Goal: Task Accomplishment & Management: Manage account settings

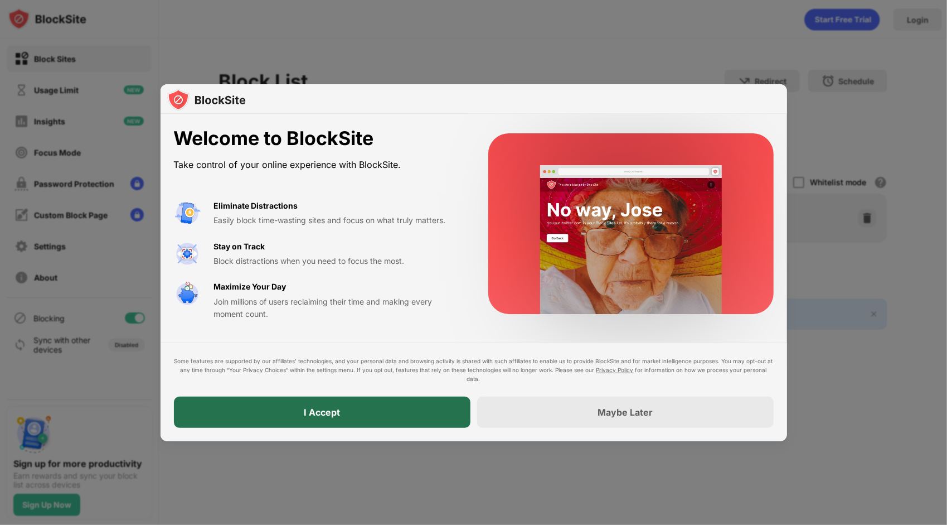
drag, startPoint x: 408, startPoint y: 419, endPoint x: 350, endPoint y: 422, distance: 57.5
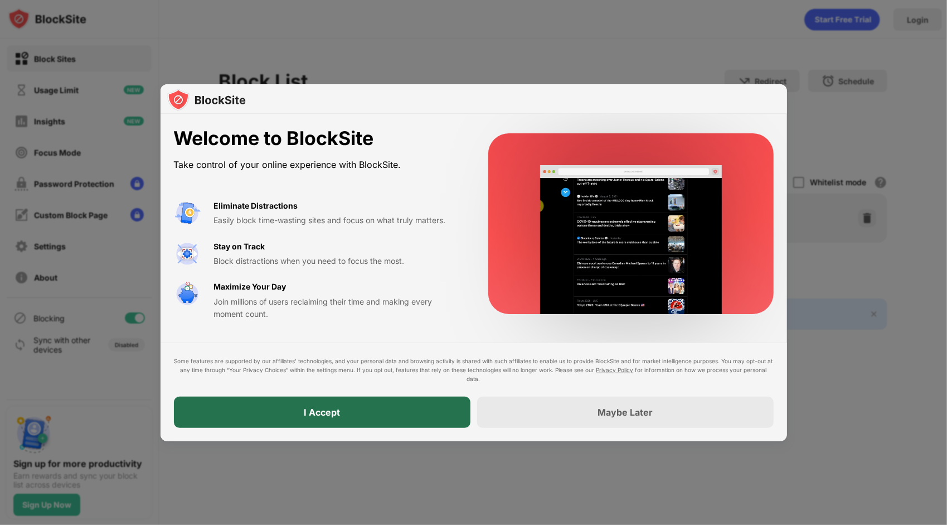
click at [350, 422] on div "I Accept" at bounding box center [322, 411] width 297 height 31
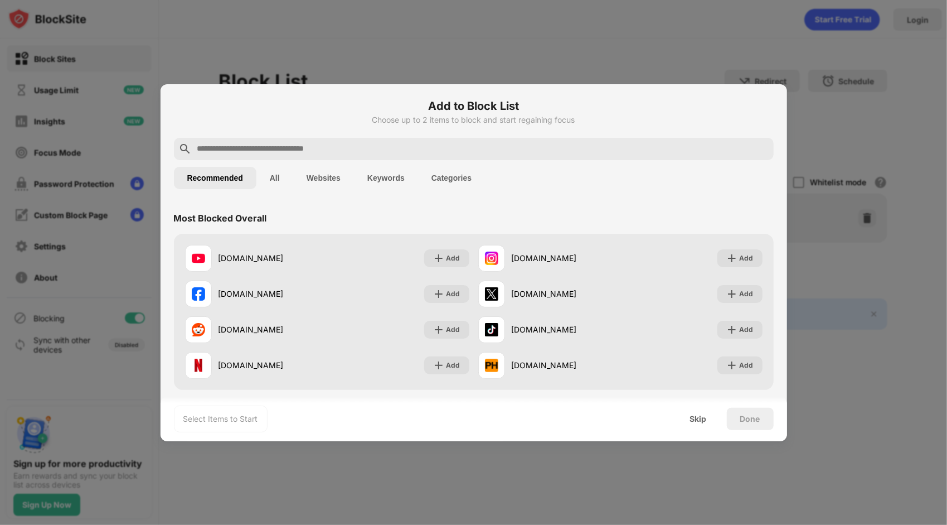
click at [318, 173] on button "Websites" at bounding box center [323, 178] width 61 height 22
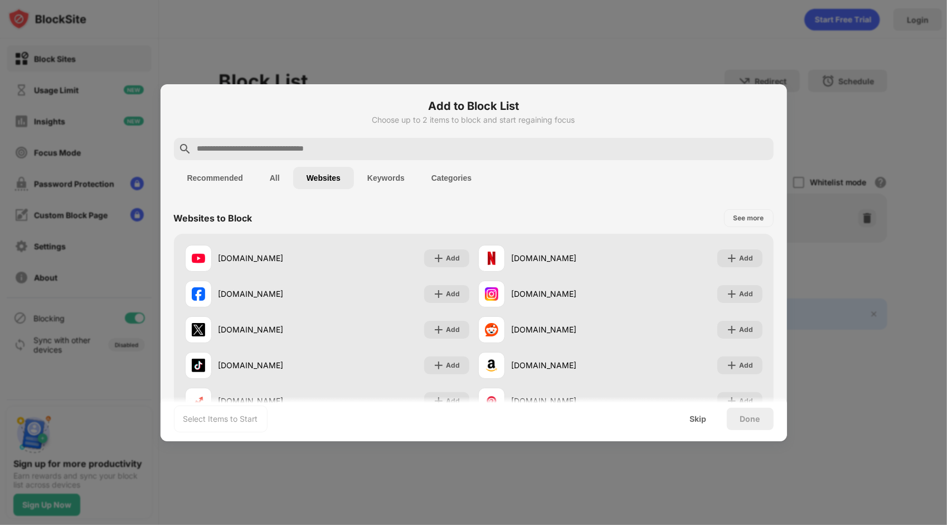
click at [326, 158] on div at bounding box center [474, 149] width 600 height 22
click at [435, 174] on button "Categories" at bounding box center [451, 178] width 67 height 22
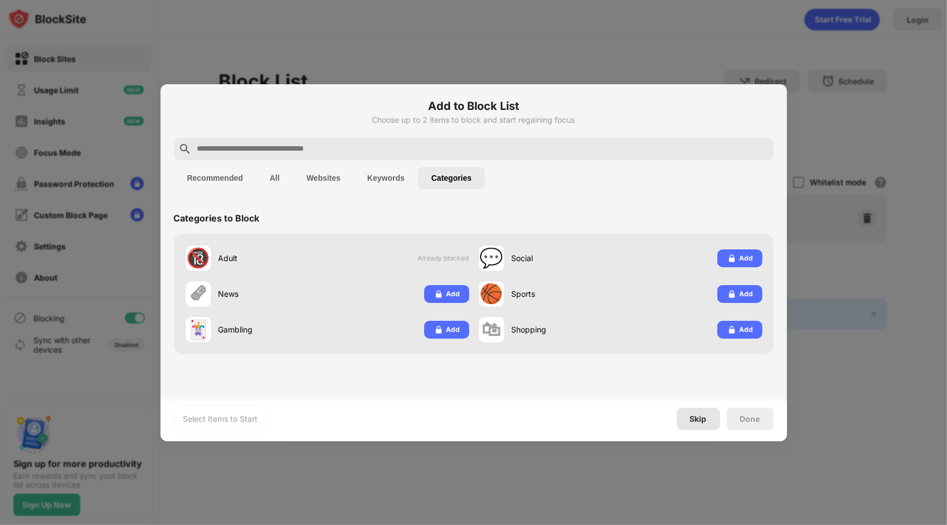
click at [714, 418] on div "Skip" at bounding box center [698, 419] width 43 height 22
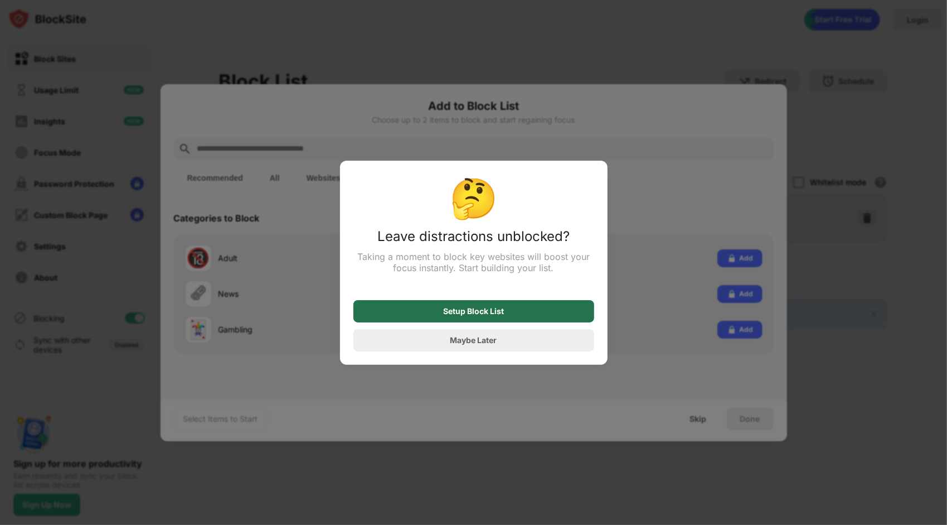
click at [516, 316] on div "Setup Block List" at bounding box center [473, 311] width 241 height 22
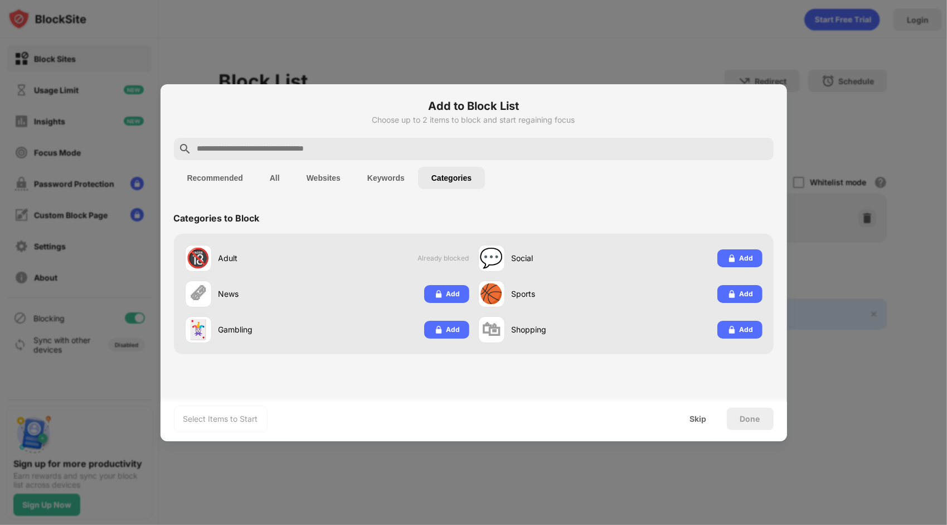
click at [243, 176] on button "Recommended" at bounding box center [215, 178] width 83 height 22
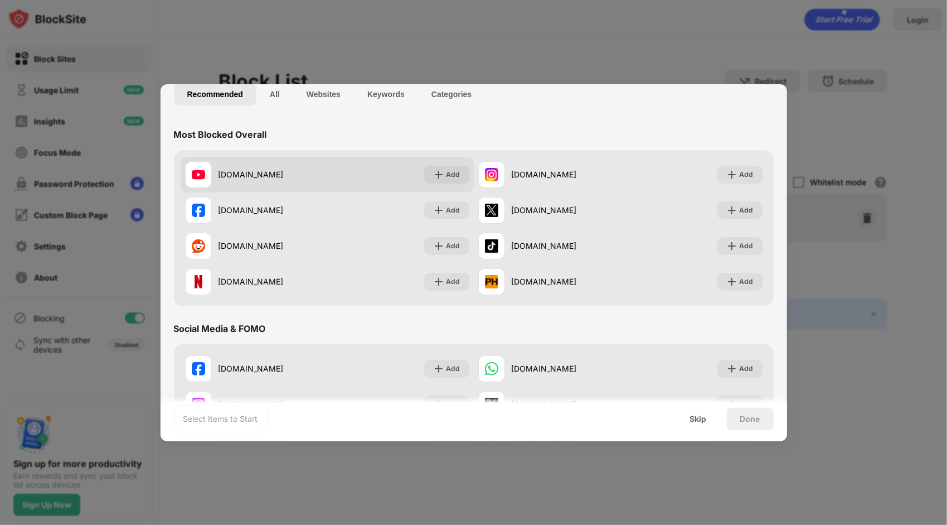
scroll to position [119, 0]
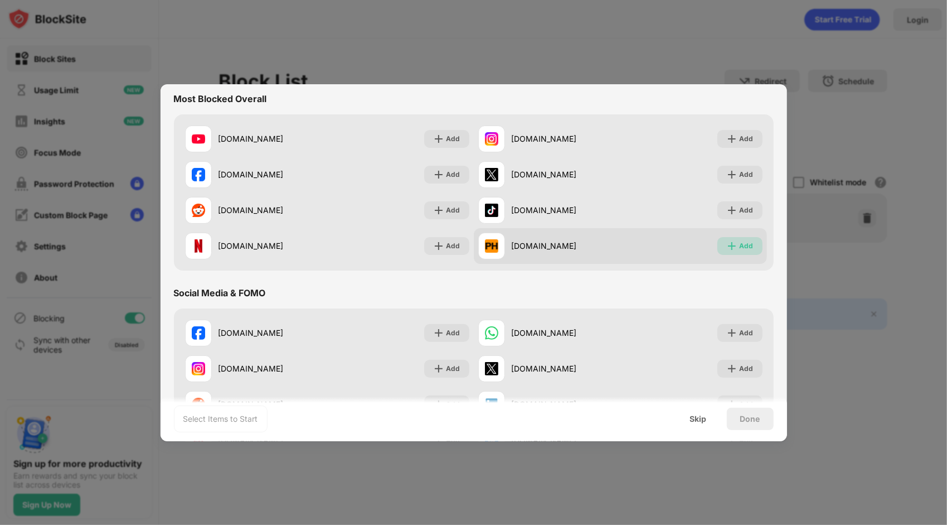
click at [740, 245] on div "Add" at bounding box center [747, 245] width 14 height 11
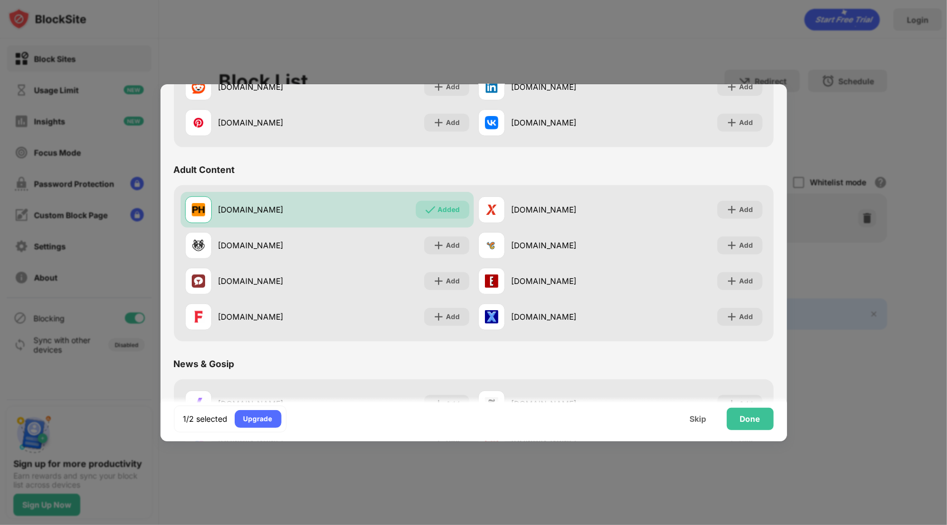
scroll to position [444, 0]
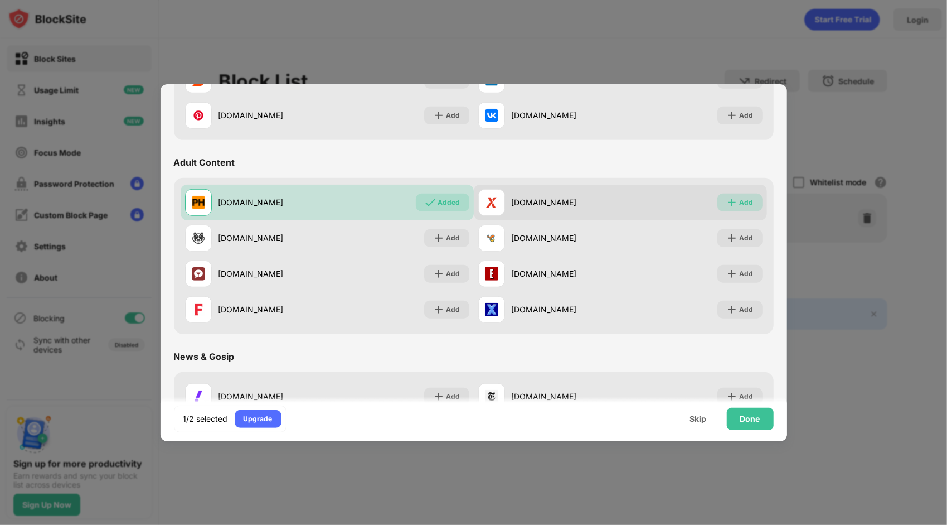
click at [740, 198] on div "Add" at bounding box center [747, 202] width 14 height 11
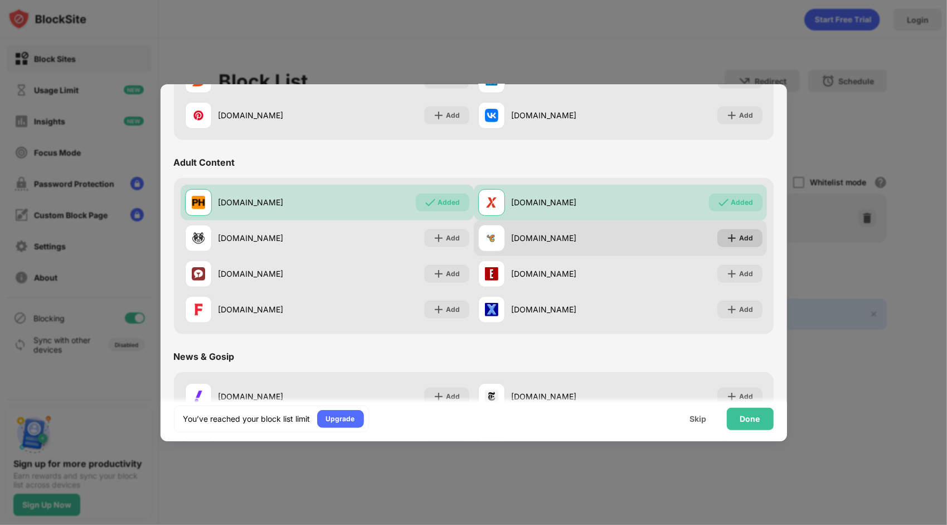
click at [740, 238] on div "Add" at bounding box center [747, 237] width 14 height 11
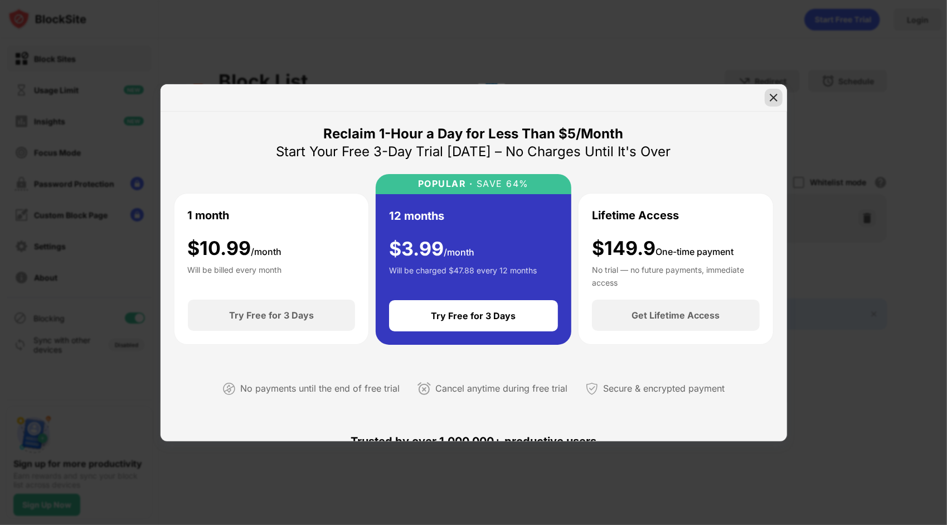
click at [774, 93] on img at bounding box center [773, 97] width 11 height 11
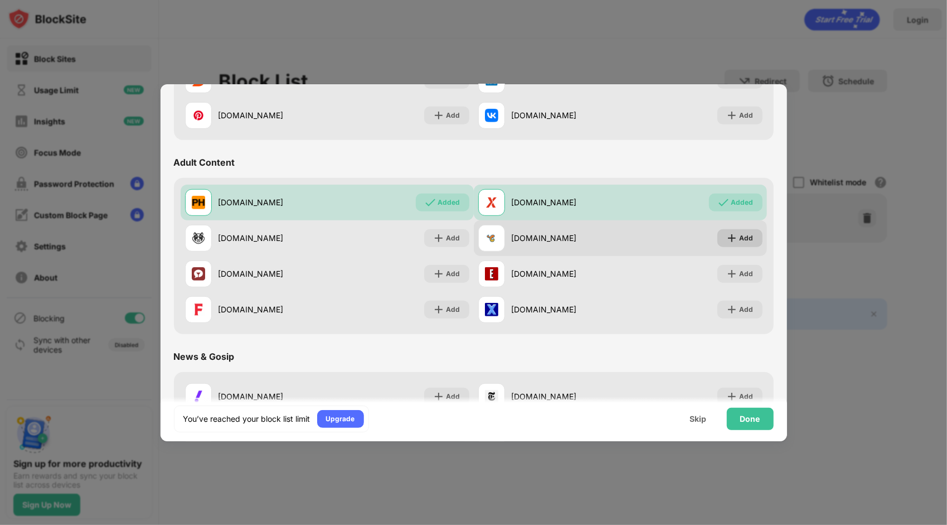
click at [746, 240] on div "Add" at bounding box center [740, 238] width 45 height 18
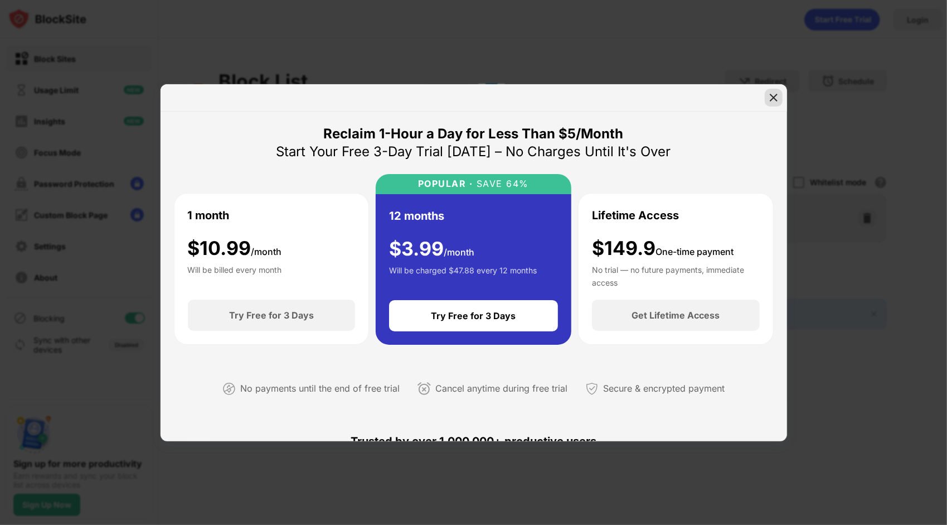
click at [773, 92] on img at bounding box center [773, 97] width 11 height 11
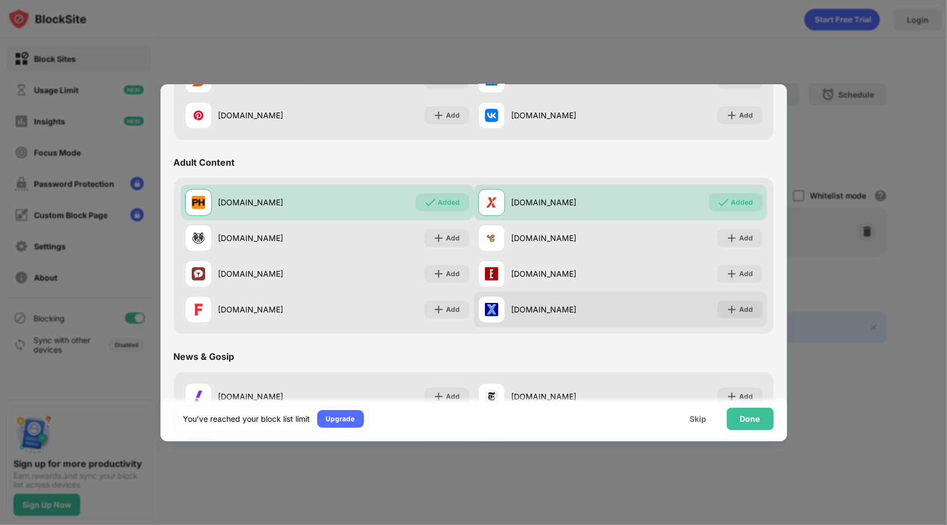
click at [756, 318] on div "[DOMAIN_NAME] Add" at bounding box center [620, 310] width 293 height 36
click at [741, 313] on div "Add" at bounding box center [747, 309] width 14 height 11
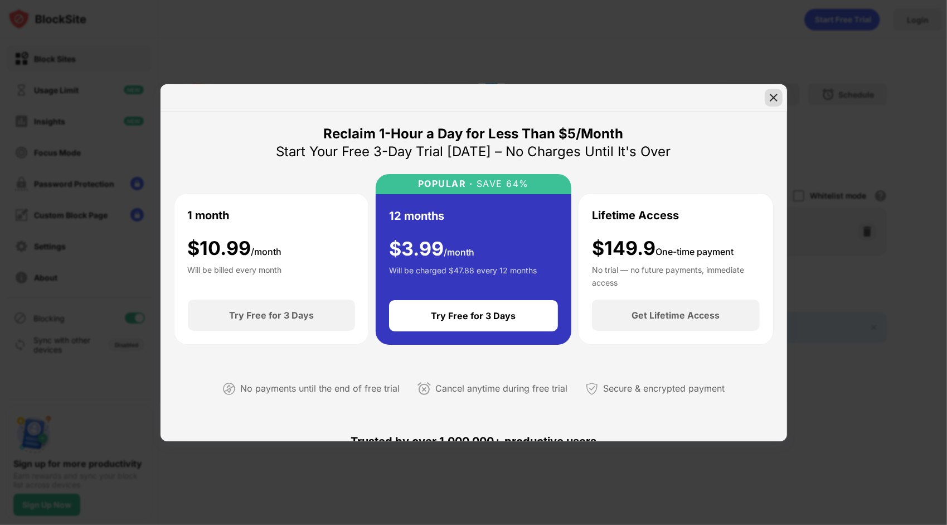
click at [769, 99] on img at bounding box center [773, 97] width 11 height 11
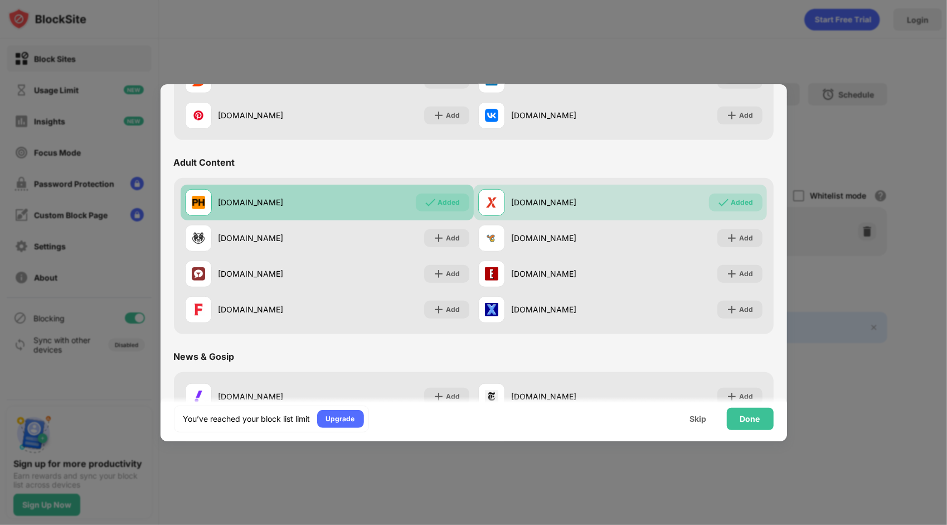
click at [453, 188] on div "[DOMAIN_NAME] Added" at bounding box center [327, 203] width 293 height 36
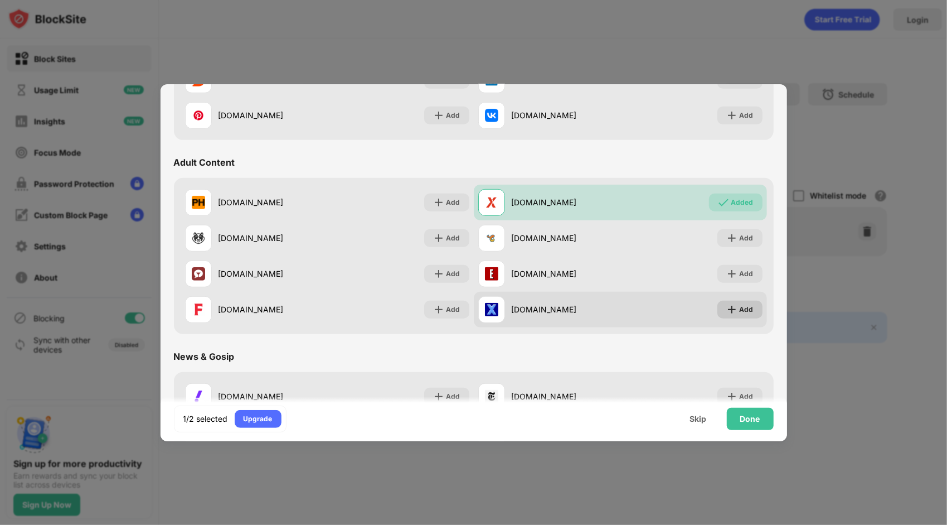
click at [726, 312] on img at bounding box center [731, 309] width 11 height 11
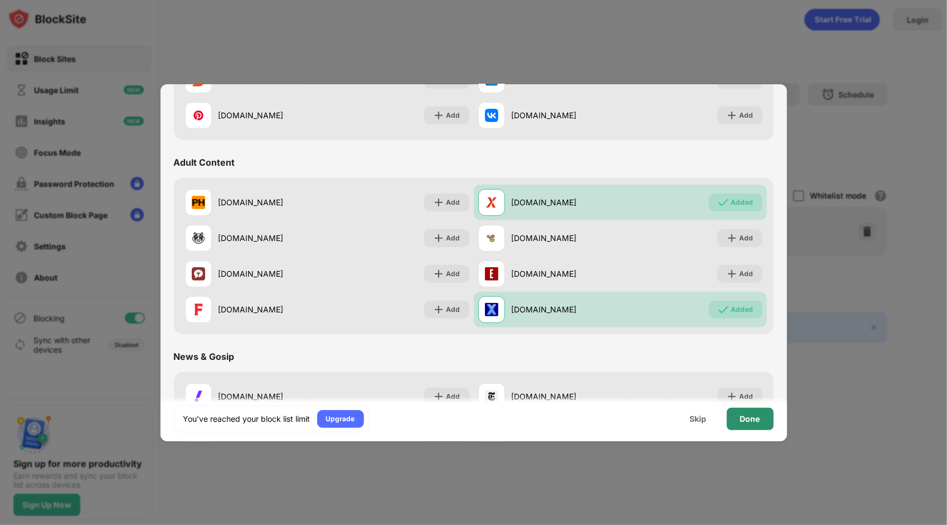
click at [747, 423] on div "Done" at bounding box center [750, 418] width 20 height 9
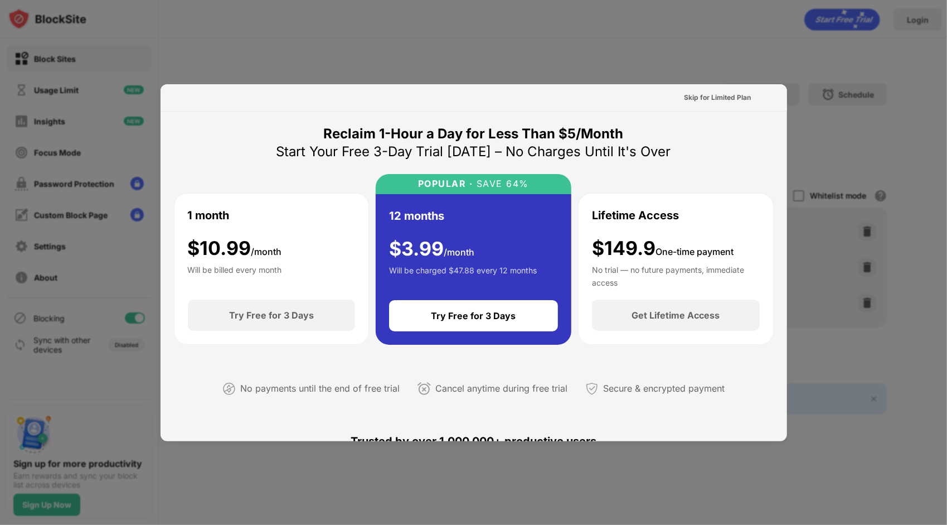
drag, startPoint x: 697, startPoint y: 99, endPoint x: 628, endPoint y: 207, distance: 127.9
drag, startPoint x: 628, startPoint y: 207, endPoint x: 216, endPoint y: 145, distance: 416.1
click at [216, 145] on div "Reclaim 1-Hour a Day for Less Than $5/Month Start Your Free 3-Day Trial [DATE] …" at bounding box center [474, 270] width 600 height 290
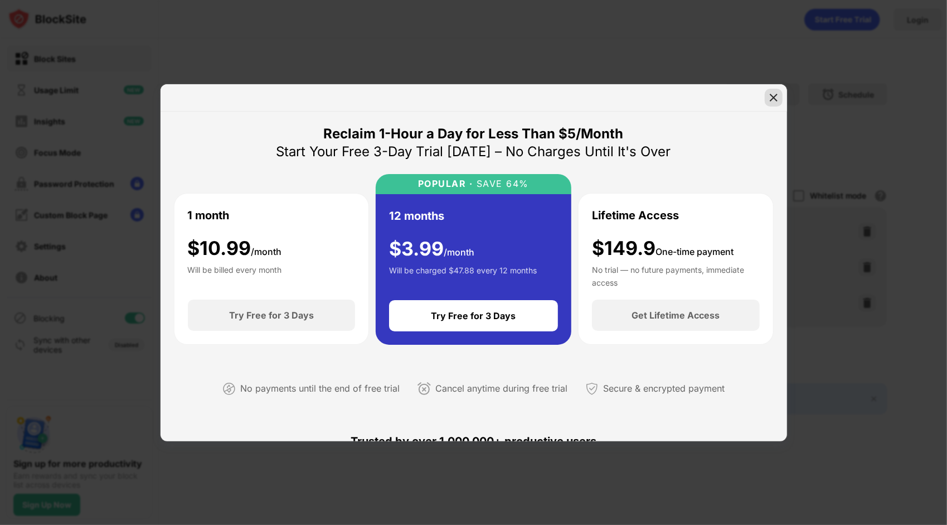
click at [778, 99] on img at bounding box center [773, 97] width 11 height 11
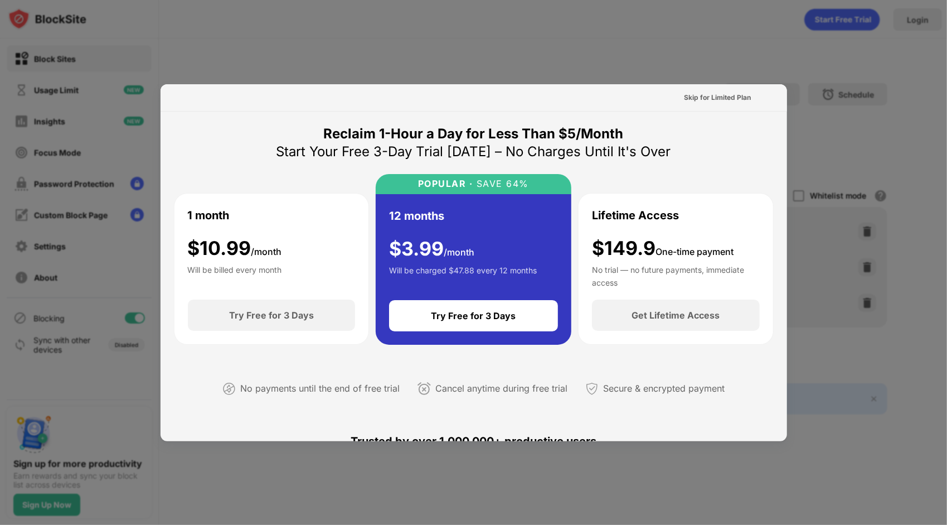
click at [739, 62] on div at bounding box center [473, 262] width 947 height 525
click at [726, 68] on div at bounding box center [473, 262] width 947 height 525
click at [715, 96] on div "Skip for Limited Plan" at bounding box center [718, 97] width 67 height 11
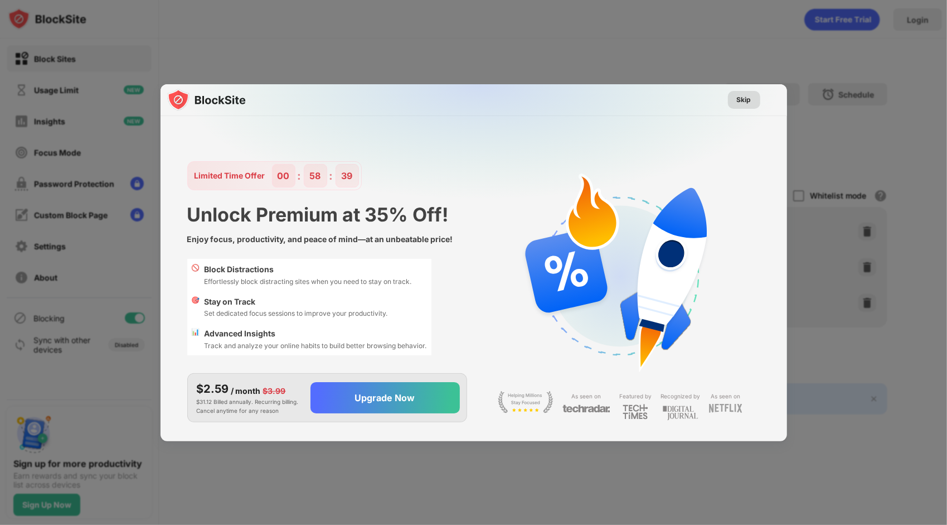
click at [742, 103] on div "Skip" at bounding box center [744, 99] width 14 height 11
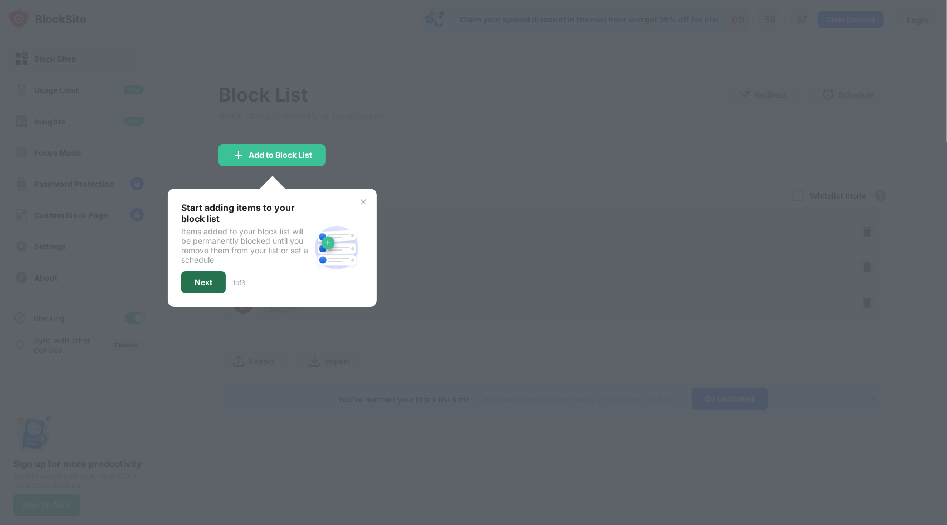
click at [203, 280] on div "Next" at bounding box center [204, 282] width 18 height 9
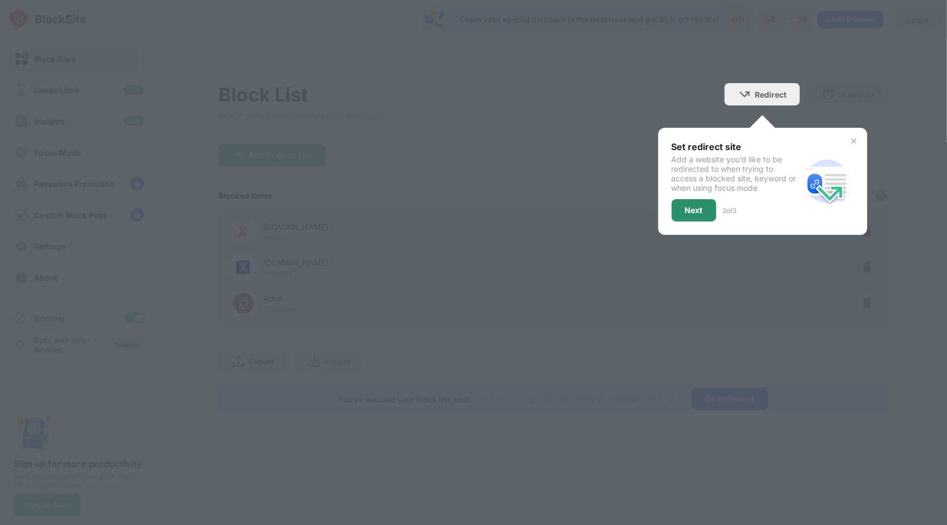
click at [705, 206] on div "Next" at bounding box center [694, 210] width 45 height 22
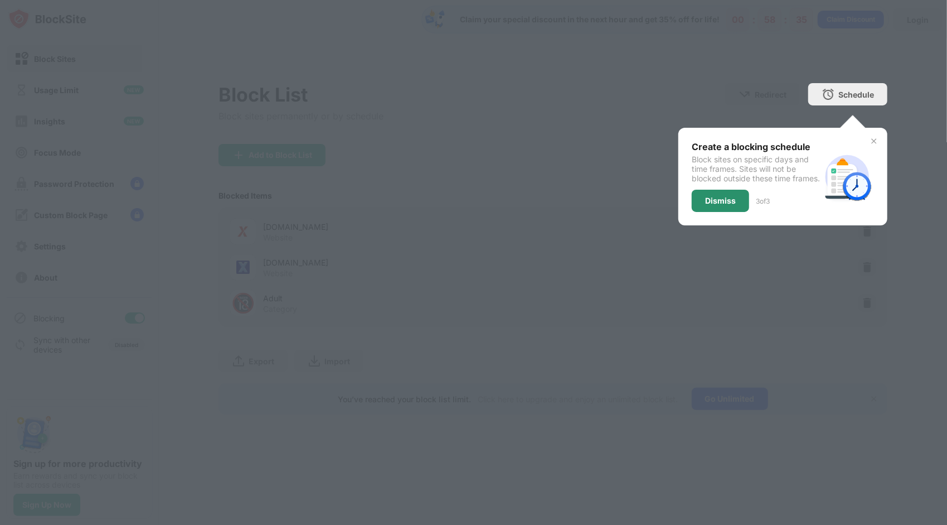
click at [725, 205] on div "Dismiss" at bounding box center [720, 200] width 31 height 9
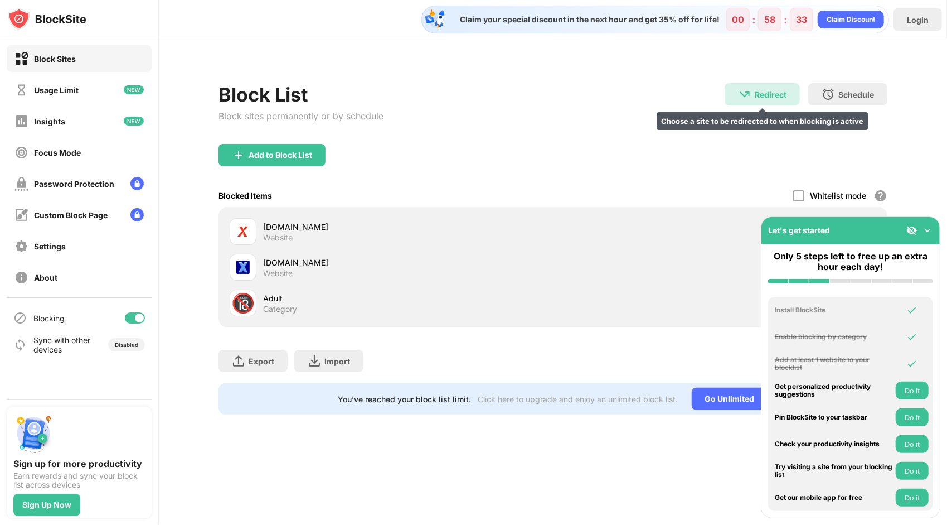
click at [759, 99] on div "Redirect Choose a site to be redirected to when blocking is active" at bounding box center [762, 94] width 75 height 22
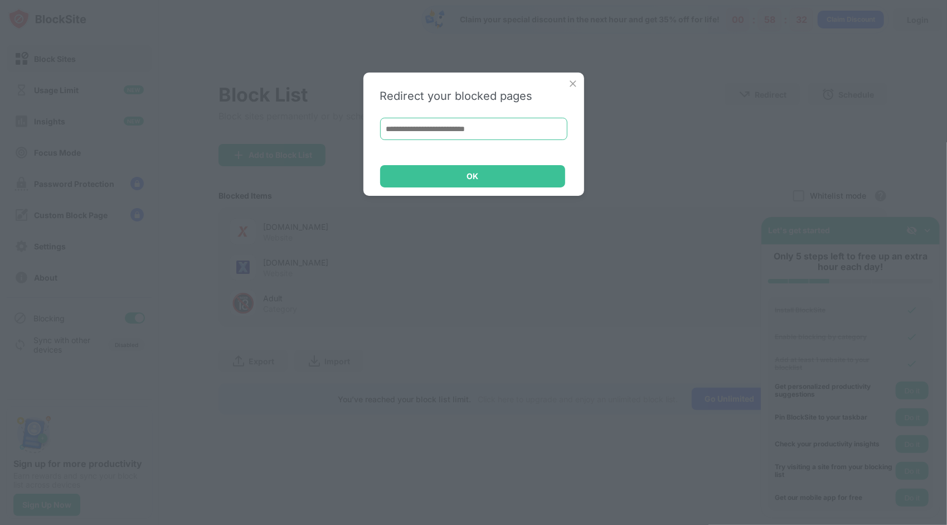
click at [536, 127] on input at bounding box center [473, 129] width 187 height 22
type input "*********"
click at [519, 178] on div "OK" at bounding box center [472, 176] width 185 height 22
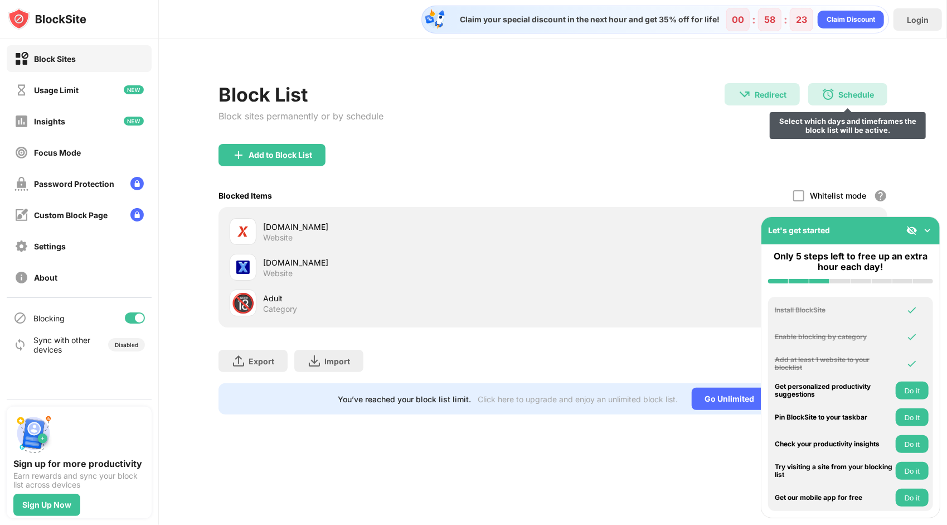
click at [832, 98] on img at bounding box center [828, 94] width 13 height 13
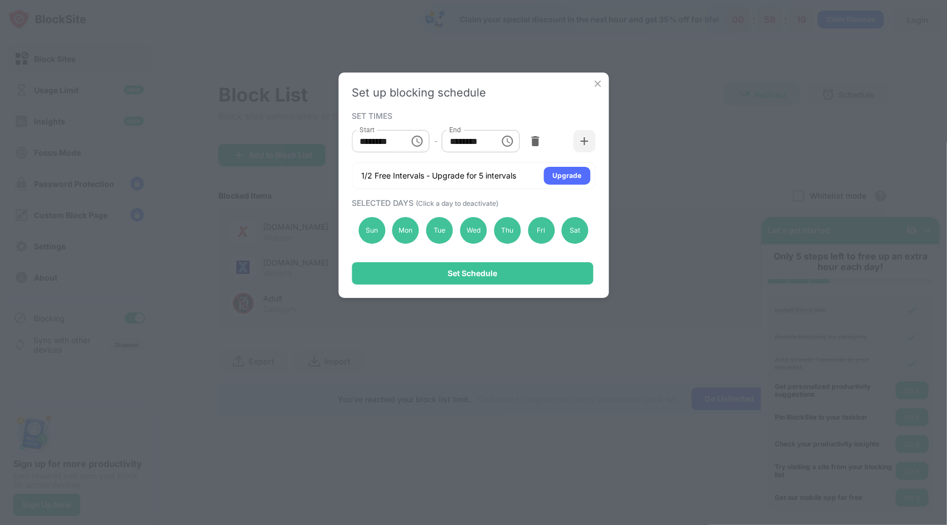
click at [418, 141] on icon "Choose time, selected time is 10:00 AM" at bounding box center [417, 140] width 13 height 13
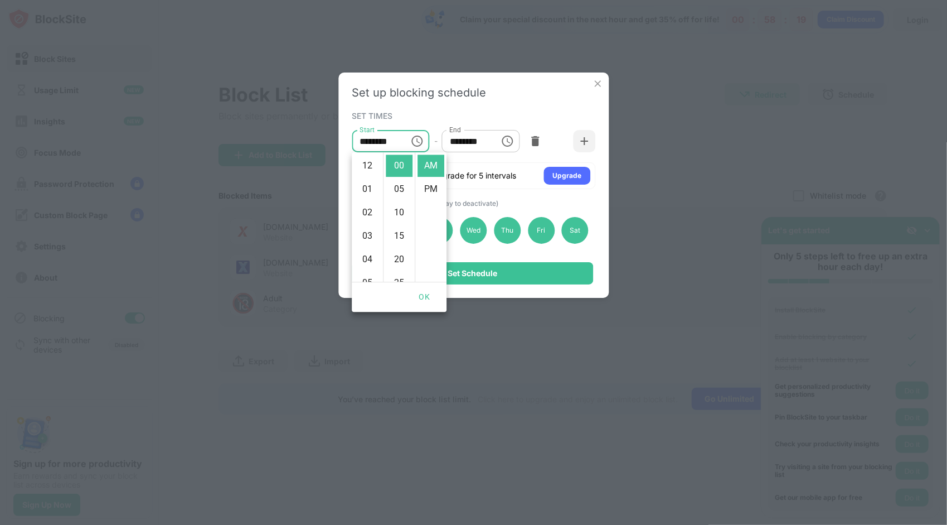
scroll to position [234, 0]
click at [450, 107] on div "Set up blocking schedule SET TIMES Start ******** Start - End ******** End 1/2 …" at bounding box center [473, 184] width 270 height 225
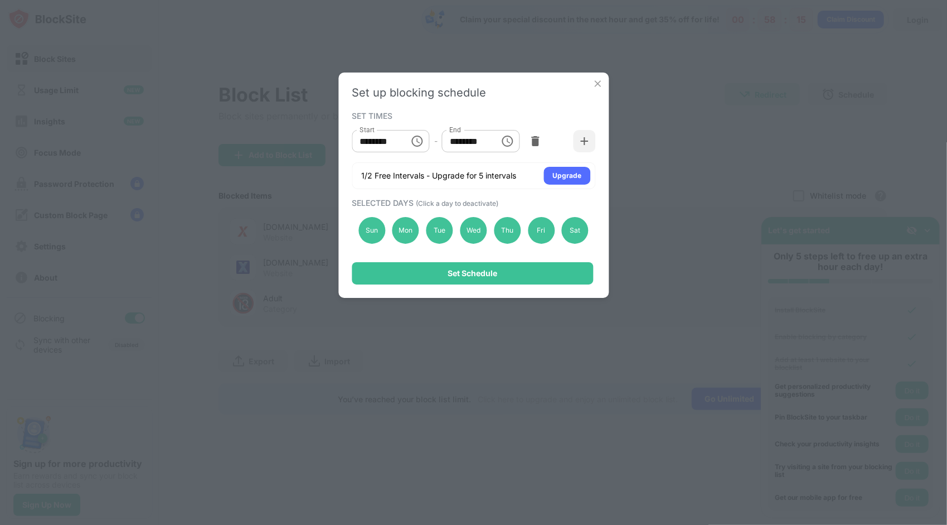
click at [499, 145] on button "Choose time, selected time is 1:00 PM" at bounding box center [508, 141] width 22 height 22
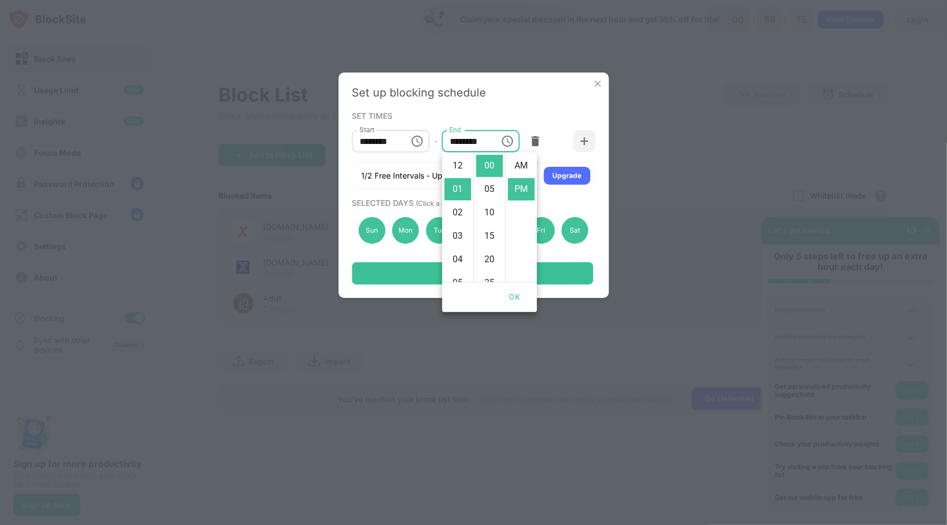
scroll to position [23, 0]
drag, startPoint x: 467, startPoint y: 273, endPoint x: 622, endPoint y: 153, distance: 195.5
click at [622, 153] on div "Set up blocking schedule SET TIMES Start ******** Start - End ******** End 1/2 …" at bounding box center [473, 262] width 947 height 525
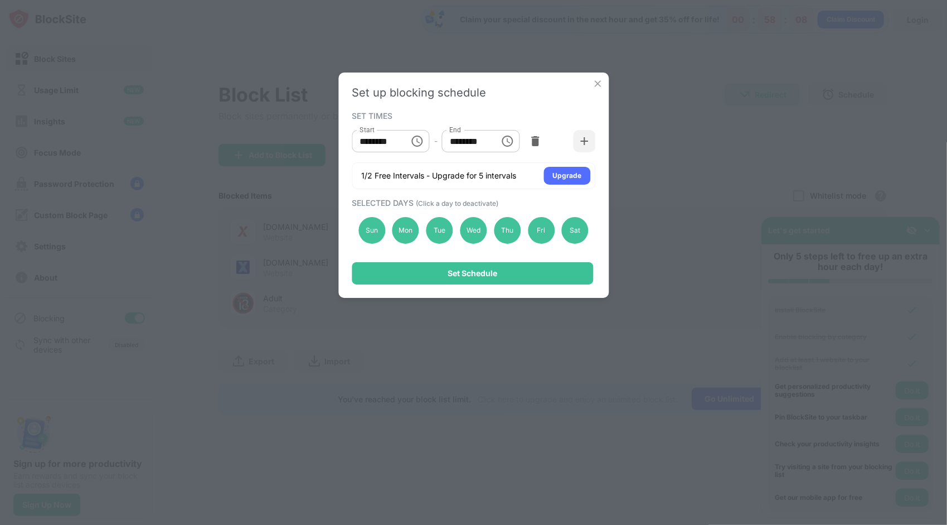
click at [595, 87] on img at bounding box center [597, 83] width 11 height 11
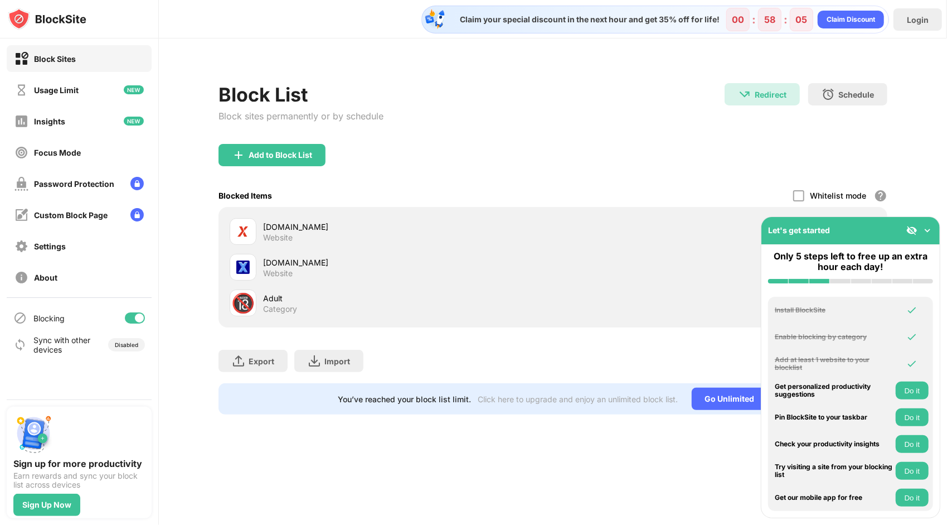
click at [300, 139] on div "Block List Block sites permanently or by schedule" at bounding box center [301, 113] width 165 height 61
click at [306, 151] on div "Add to Block List" at bounding box center [281, 155] width 64 height 9
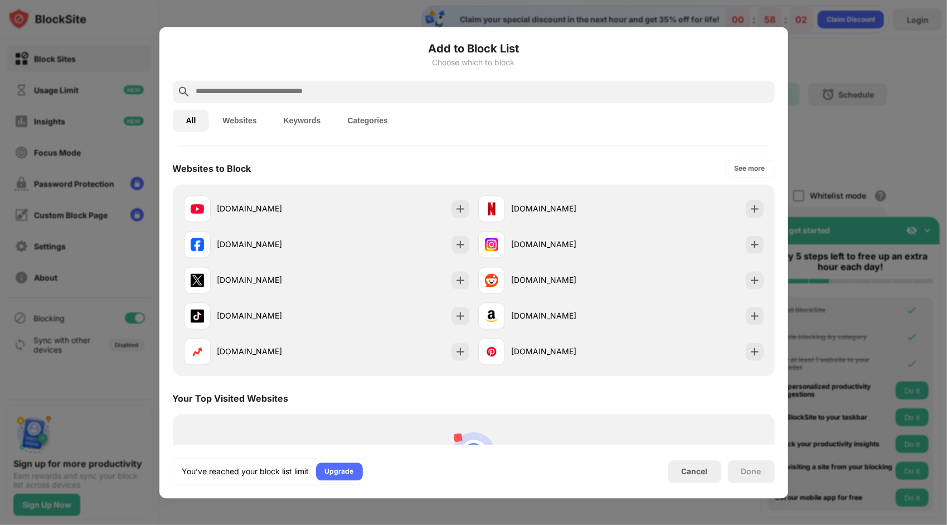
scroll to position [149, 0]
click at [241, 127] on button "Websites" at bounding box center [239, 120] width 61 height 22
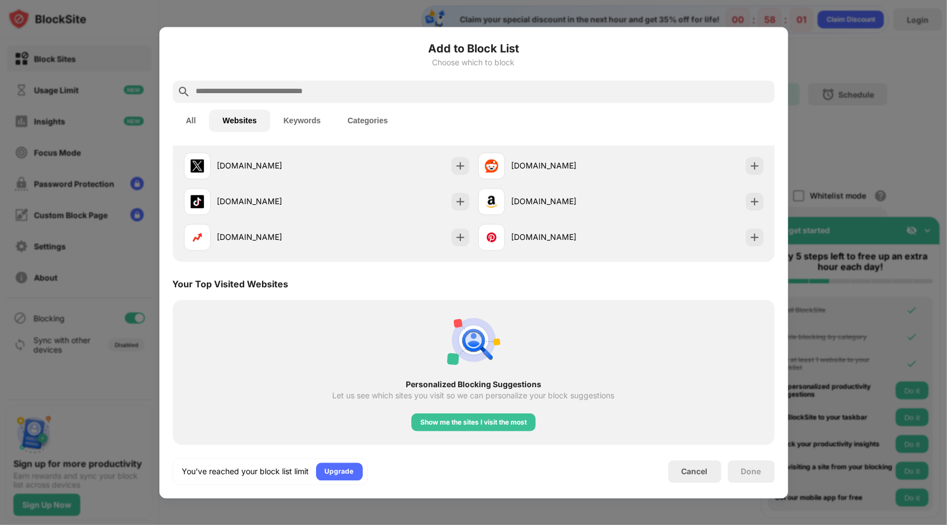
scroll to position [0, 0]
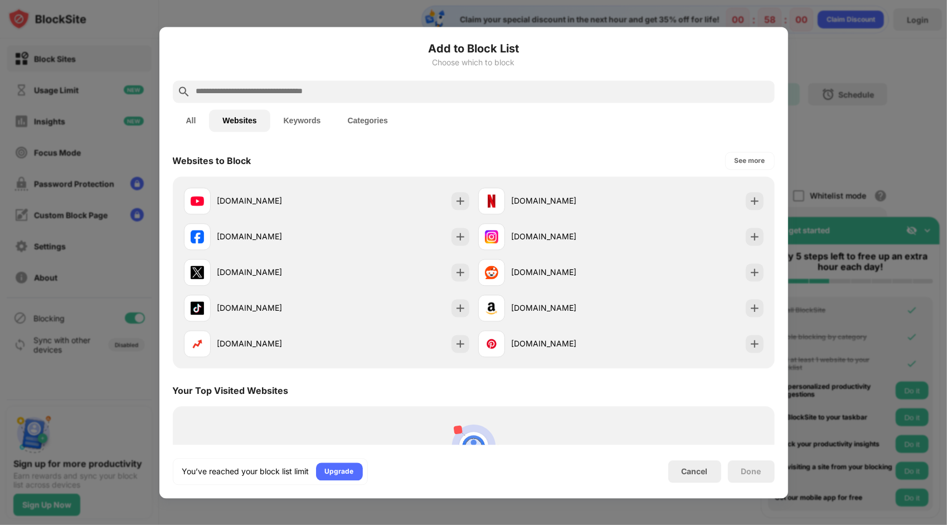
click at [375, 119] on button "Categories" at bounding box center [368, 120] width 67 height 22
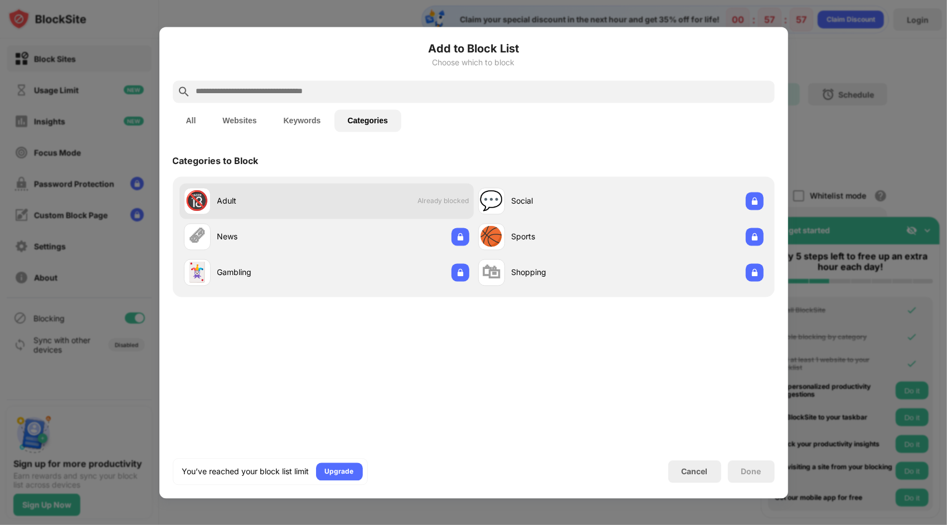
click at [393, 193] on div "🔞 Adult Already blocked" at bounding box center [327, 201] width 294 height 36
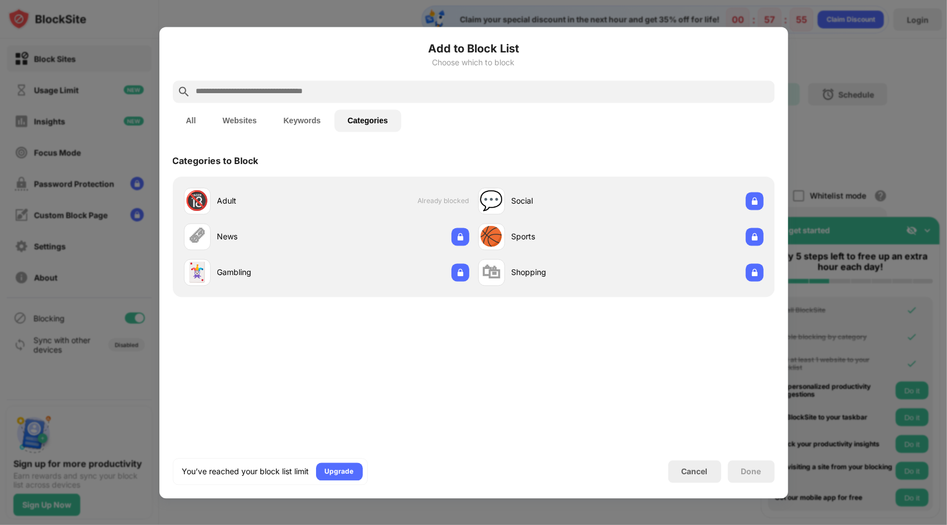
click at [196, 127] on button "All" at bounding box center [191, 120] width 37 height 22
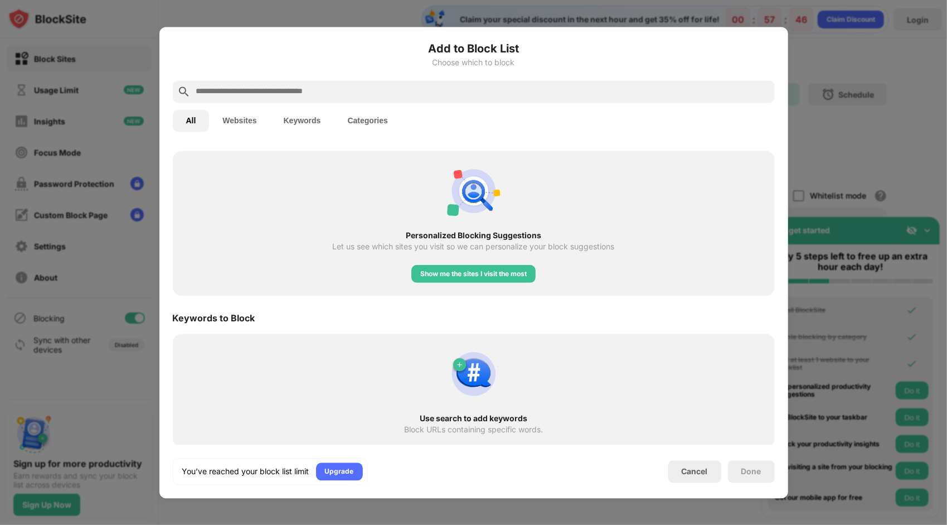
scroll to position [416, 0]
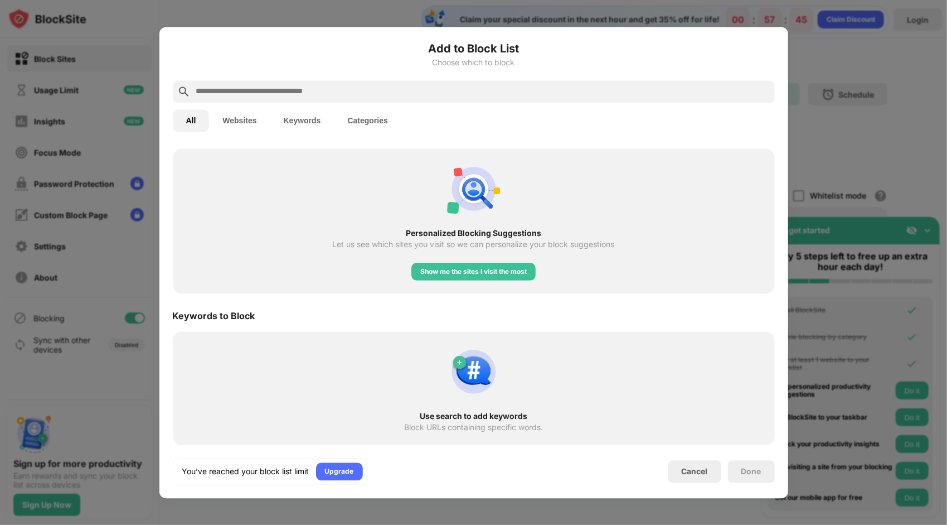
click at [447, 398] on div "Use search to add keywords Block URLs containing specific words." at bounding box center [474, 388] width 589 height 100
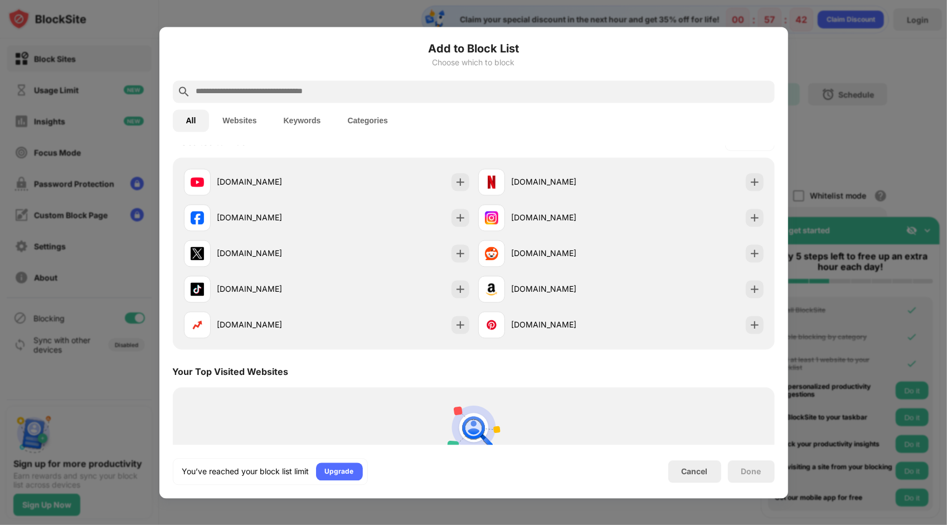
scroll to position [0, 0]
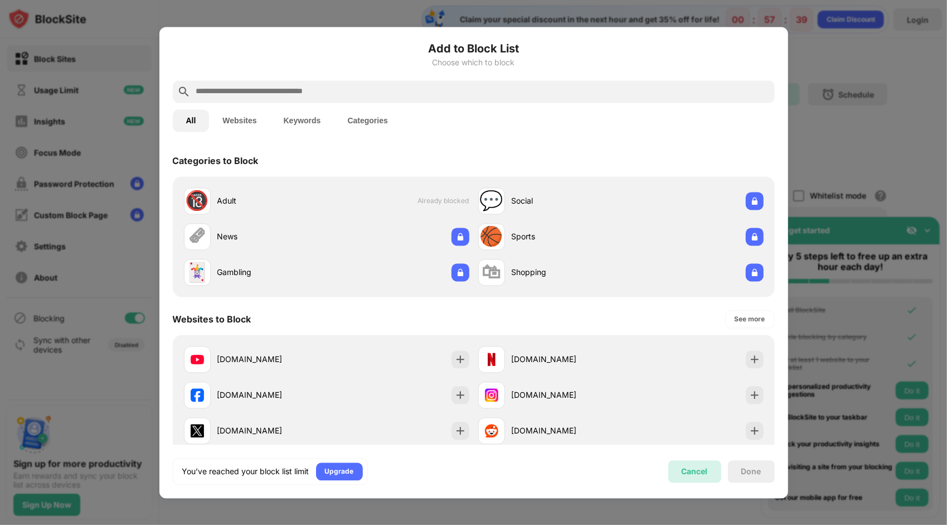
click at [708, 466] on div "Cancel" at bounding box center [695, 471] width 53 height 22
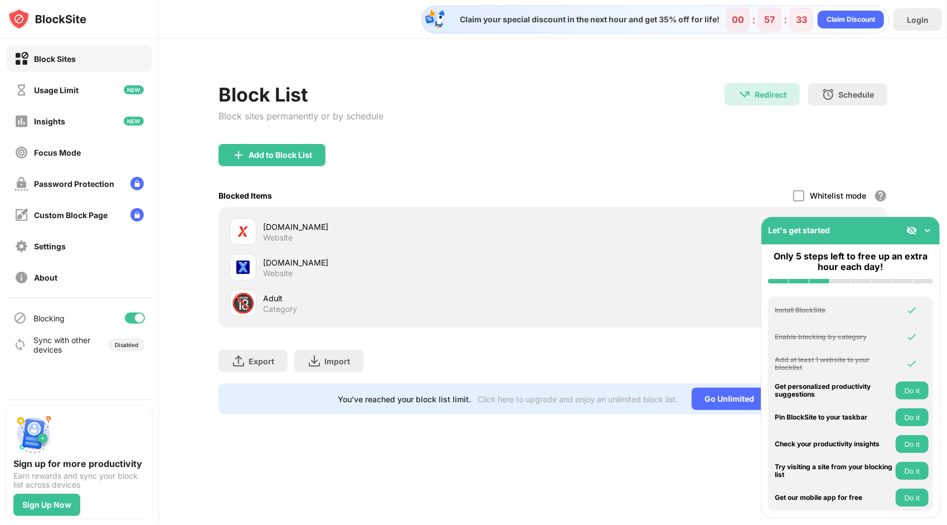
click at [907, 389] on button "Do it" at bounding box center [912, 390] width 33 height 18
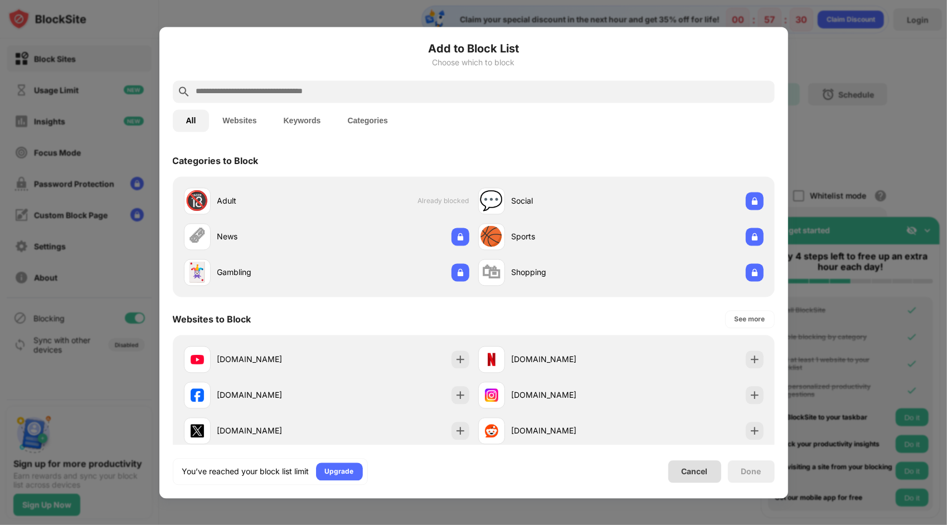
click at [676, 461] on div "Cancel" at bounding box center [695, 471] width 53 height 22
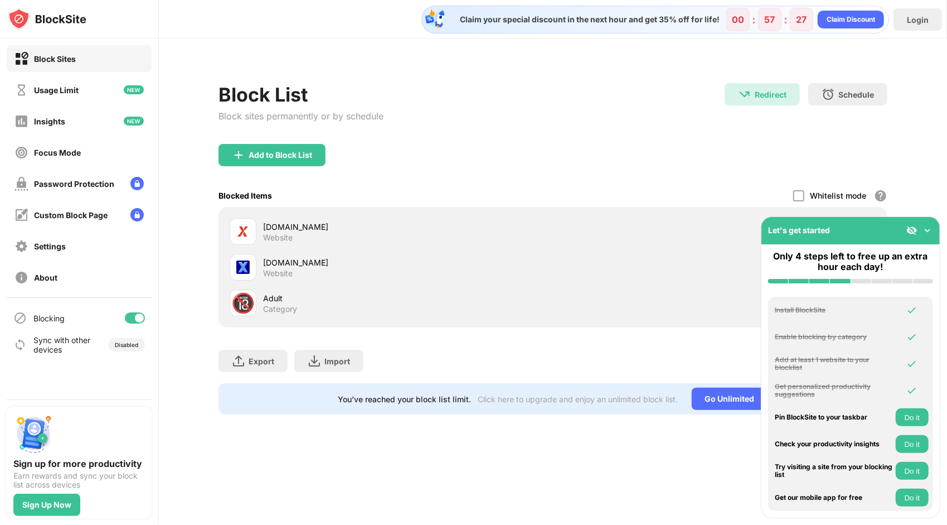
click at [897, 422] on button "Do it" at bounding box center [912, 417] width 33 height 18
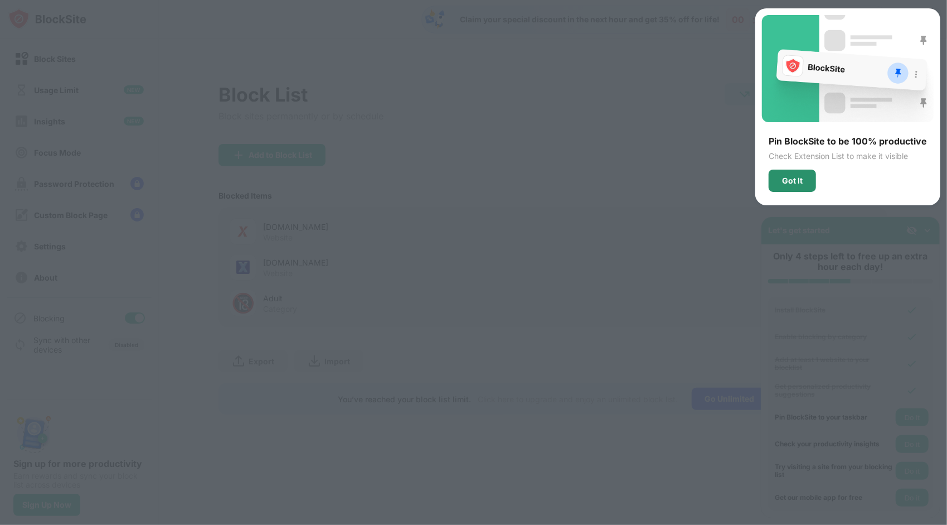
click at [778, 181] on div "Got It" at bounding box center [792, 180] width 47 height 22
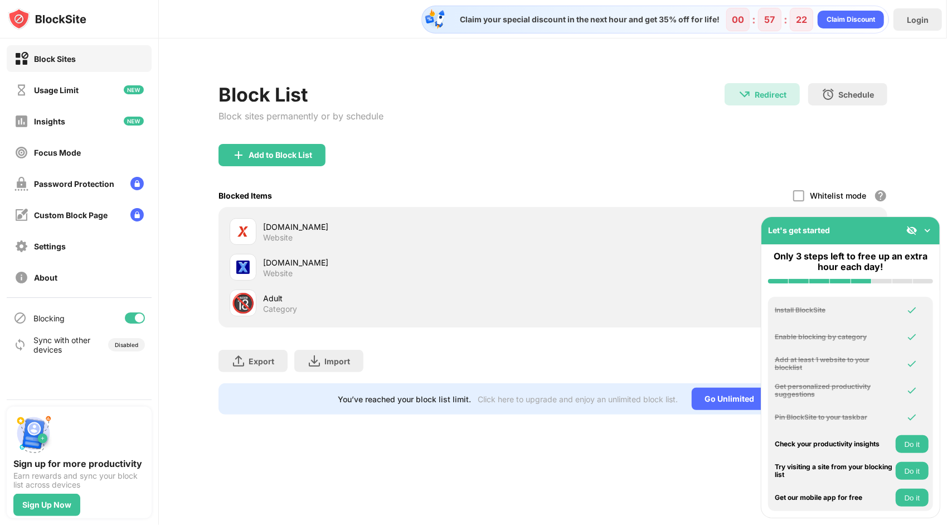
click at [903, 447] on button "Do it" at bounding box center [912, 444] width 33 height 18
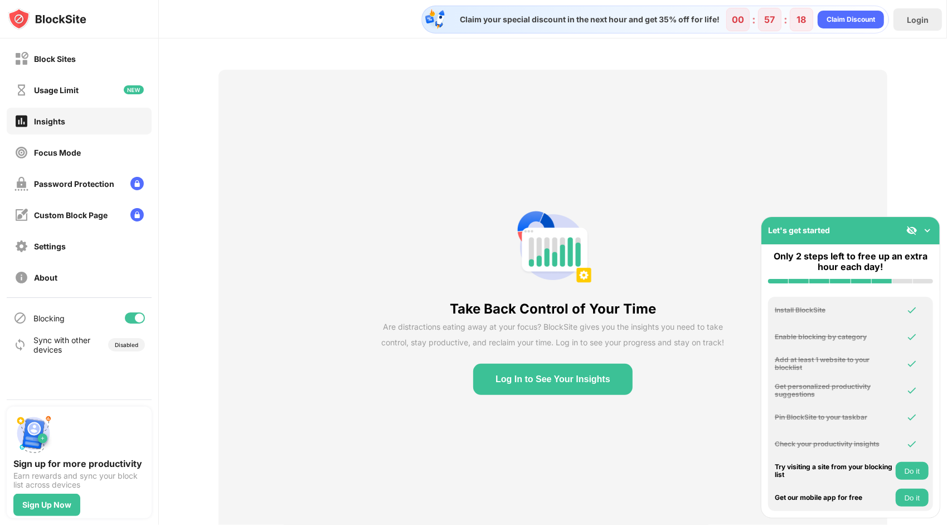
click at [913, 476] on button "Do it" at bounding box center [912, 471] width 33 height 18
click at [914, 498] on button "Do it" at bounding box center [912, 497] width 33 height 18
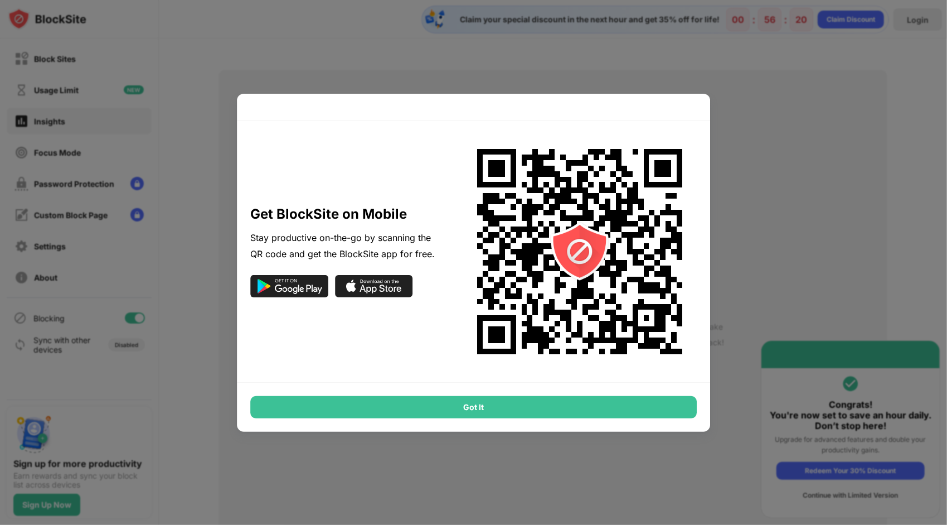
click at [690, 251] on img at bounding box center [580, 251] width 234 height 234
click at [589, 408] on div "Got It" at bounding box center [473, 407] width 447 height 22
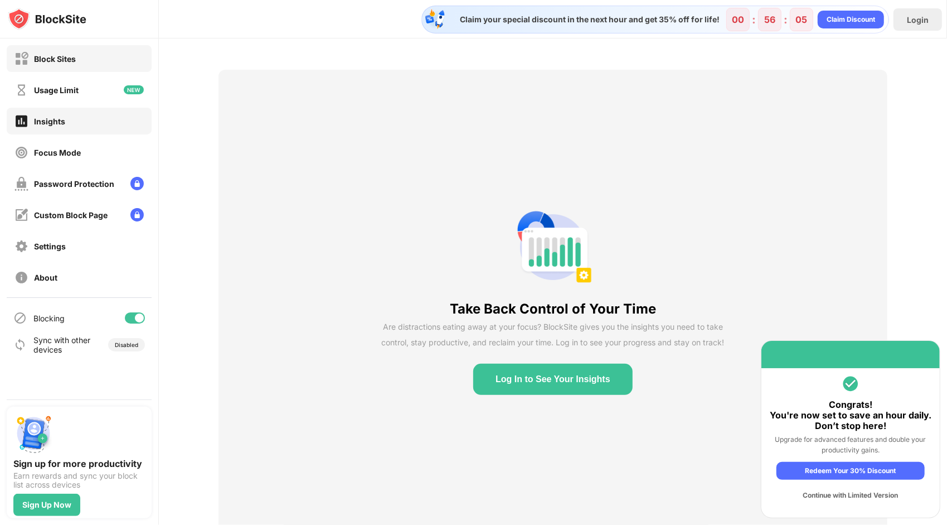
click at [51, 56] on div "Block Sites" at bounding box center [55, 58] width 42 height 9
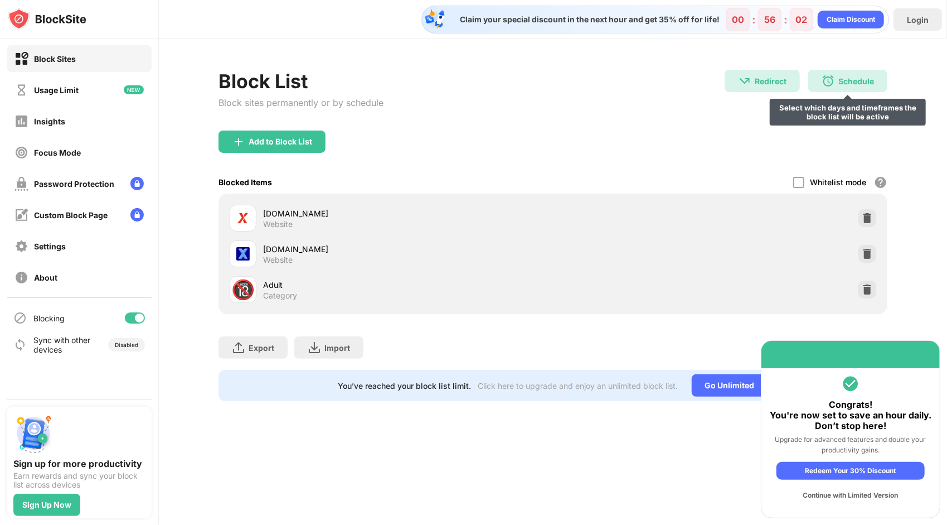
click at [848, 72] on div "Schedule Select which days and timeframes the block list will be active" at bounding box center [847, 81] width 79 height 22
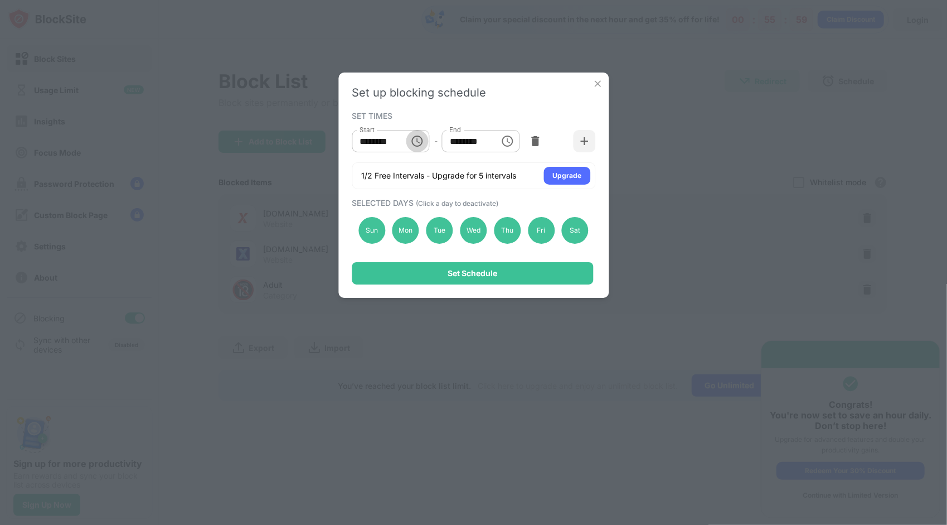
click at [416, 146] on icon "Choose time, selected time is 10:00 AM" at bounding box center [417, 140] width 11 height 11
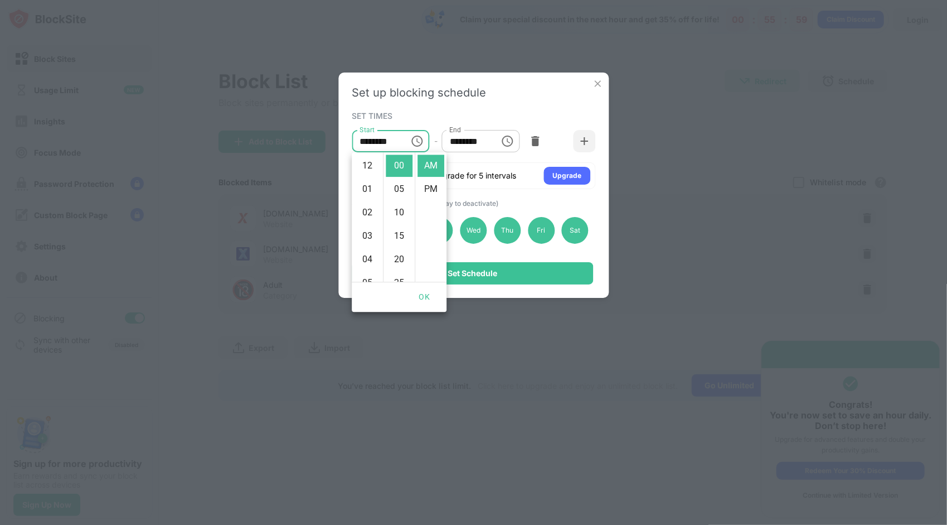
scroll to position [234, 0]
click at [431, 190] on li "PM" at bounding box center [431, 189] width 27 height 22
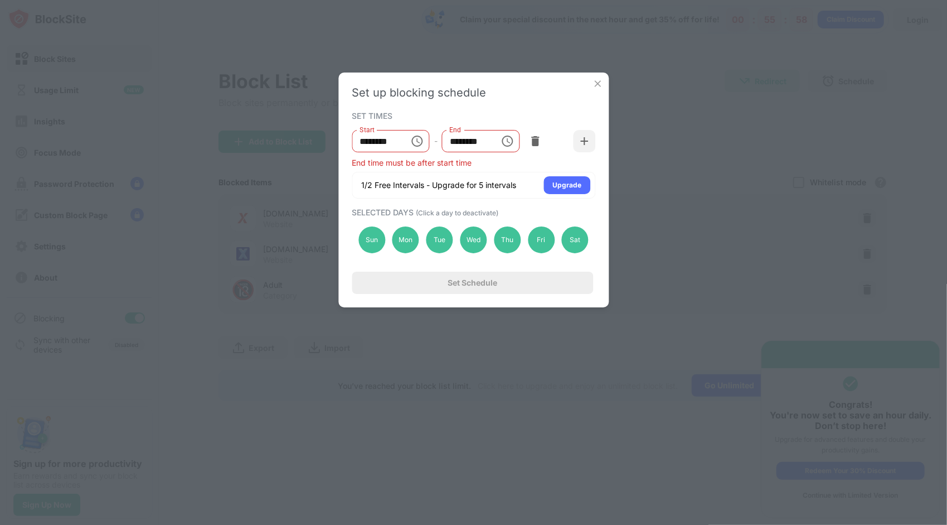
scroll to position [23, 0]
click at [400, 145] on input "********" at bounding box center [377, 141] width 50 height 22
click at [415, 144] on icon "Choose time, selected time is 10:00 PM" at bounding box center [417, 140] width 13 height 13
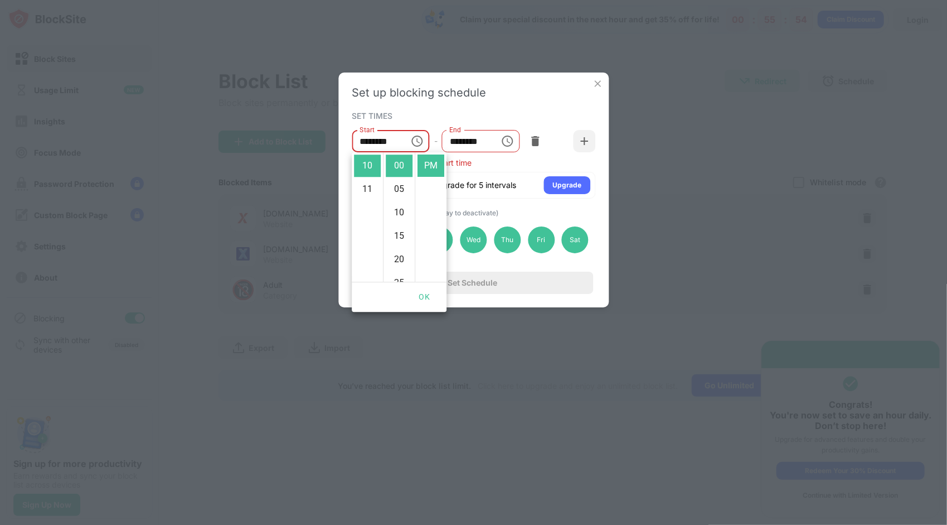
drag, startPoint x: 422, startPoint y: 171, endPoint x: 426, endPoint y: 204, distance: 33.7
click at [426, 204] on ul "AM PM" at bounding box center [431, 216] width 32 height 129
click at [425, 163] on li "AM" at bounding box center [431, 165] width 27 height 22
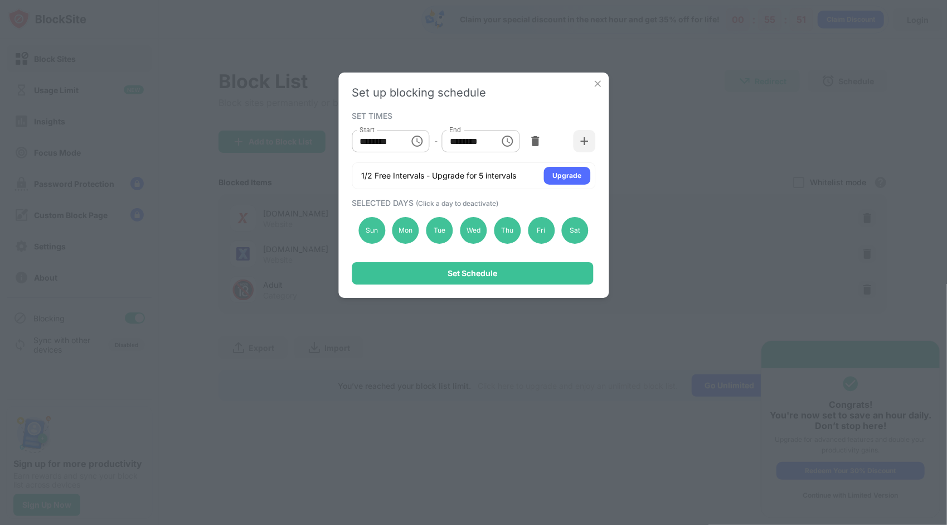
click at [390, 147] on input "********" at bounding box center [377, 141] width 50 height 22
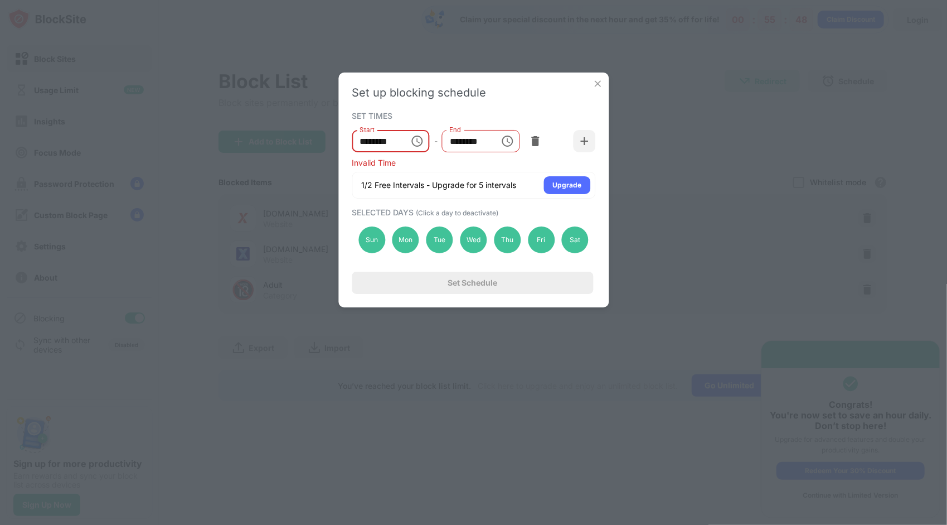
click at [390, 147] on input "********" at bounding box center [377, 141] width 50 height 22
click at [395, 143] on input "********" at bounding box center [377, 141] width 50 height 22
click at [416, 138] on icon "Choose time" at bounding box center [417, 140] width 13 height 13
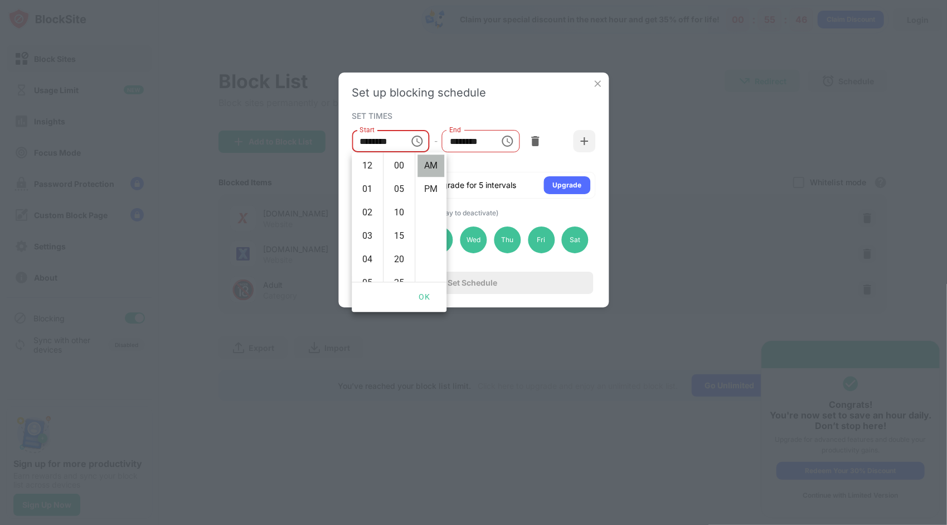
click at [428, 169] on li "AM" at bounding box center [431, 165] width 27 height 22
type input "********"
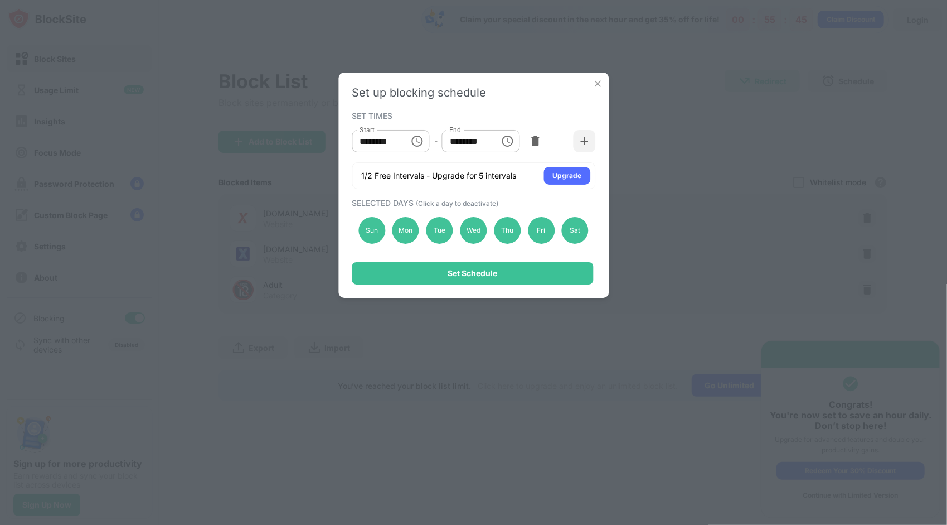
click at [366, 143] on input "********" at bounding box center [377, 141] width 50 height 22
click at [375, 143] on input "********" at bounding box center [377, 141] width 50 height 22
click at [369, 141] on input "********" at bounding box center [377, 141] width 50 height 22
click at [472, 154] on div "Start ******** Start - End ******** End" at bounding box center [474, 140] width 244 height 33
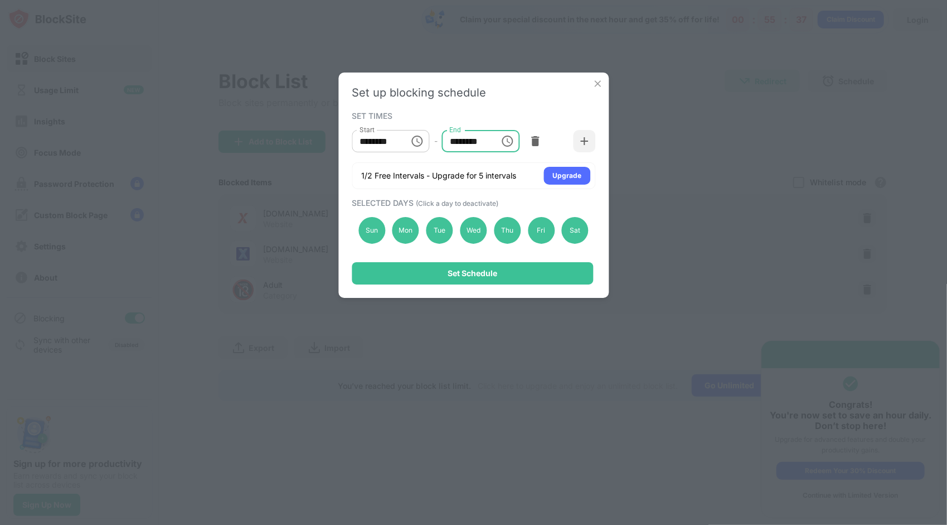
click at [490, 141] on input "********" at bounding box center [467, 141] width 50 height 22
click at [485, 141] on input "********" at bounding box center [467, 141] width 50 height 22
click at [505, 141] on icon "Choose time, selected time is 1:00 PM" at bounding box center [507, 140] width 13 height 13
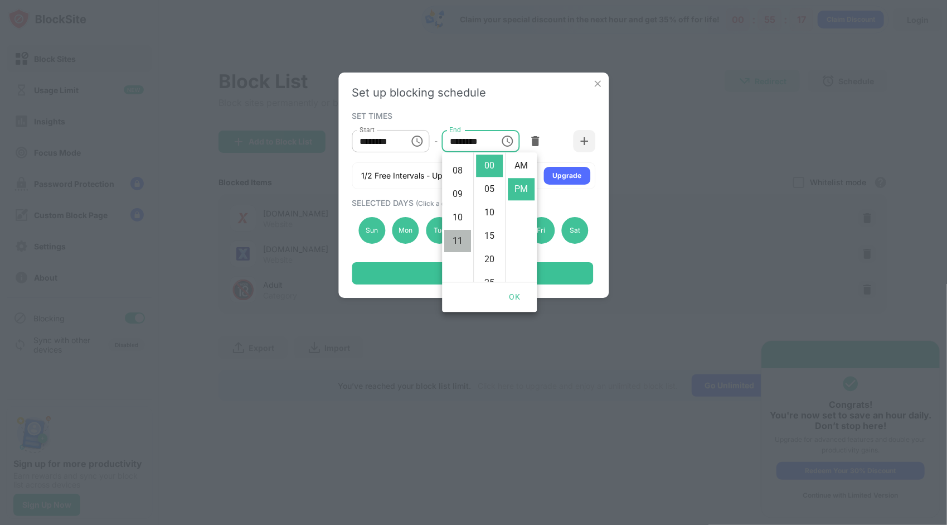
click at [461, 238] on li "11" at bounding box center [457, 241] width 27 height 22
click at [486, 163] on li "55" at bounding box center [489, 165] width 27 height 22
type input "********"
click at [511, 300] on button "OK" at bounding box center [515, 297] width 36 height 21
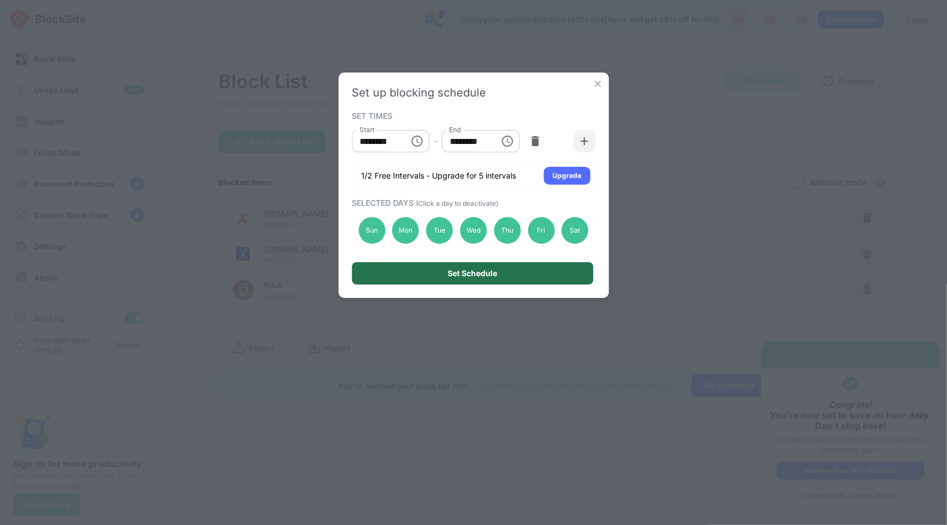
click at [514, 275] on div "Set Schedule" at bounding box center [472, 273] width 241 height 22
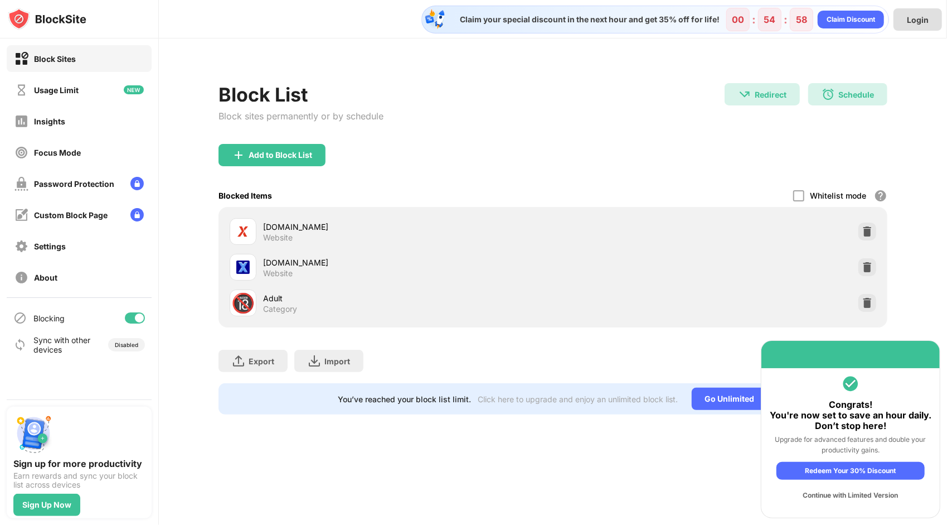
click at [910, 26] on div "Login" at bounding box center [918, 19] width 49 height 22
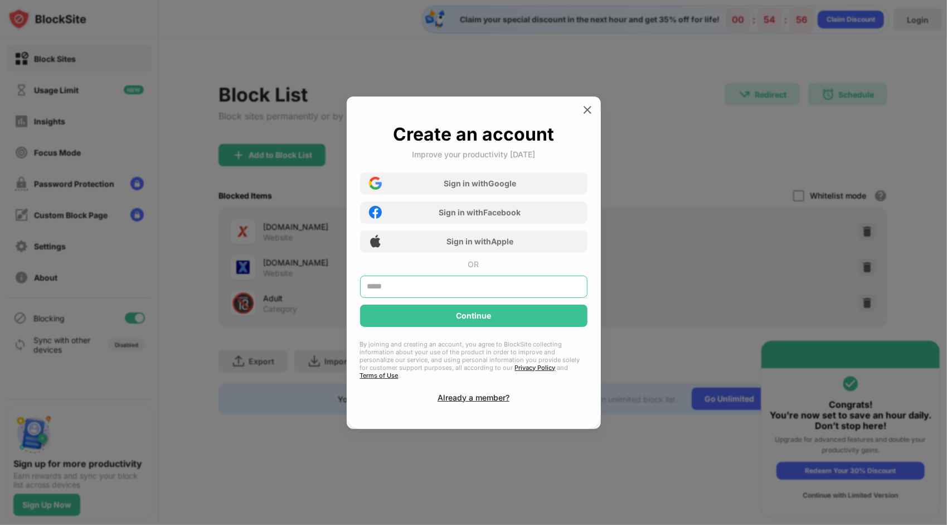
click at [525, 296] on input "text" at bounding box center [473, 286] width 227 height 22
type input "**********"
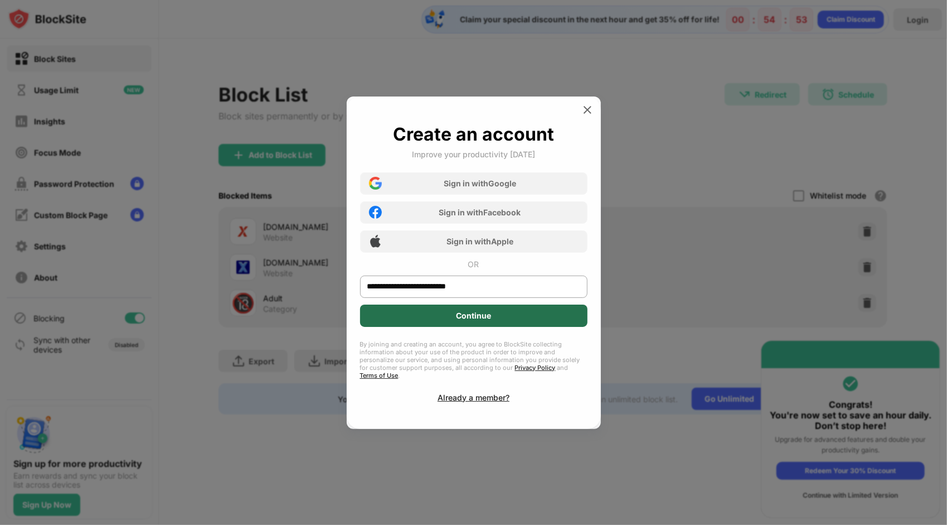
click at [493, 314] on div "Continue" at bounding box center [473, 315] width 227 height 22
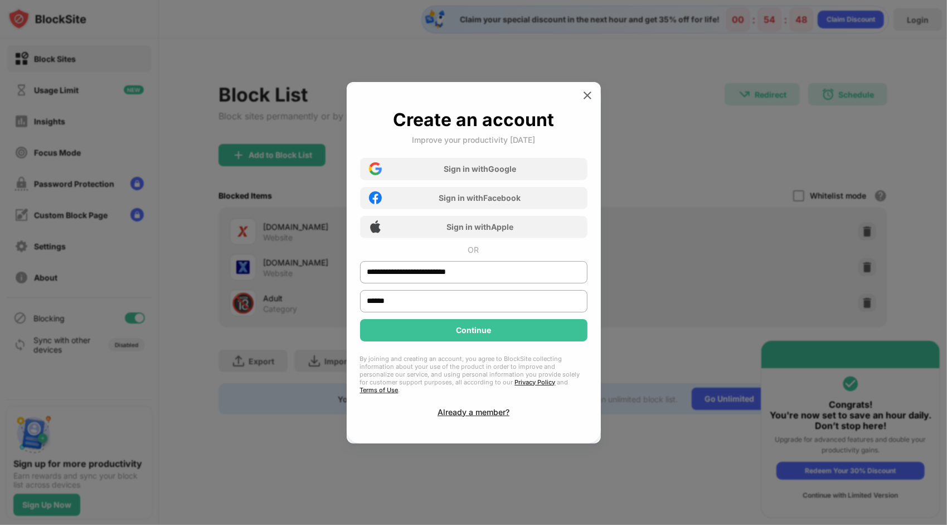
type input "******"
click at [597, 301] on div "**********" at bounding box center [474, 262] width 254 height 361
click at [545, 338] on div "Continue" at bounding box center [473, 330] width 227 height 22
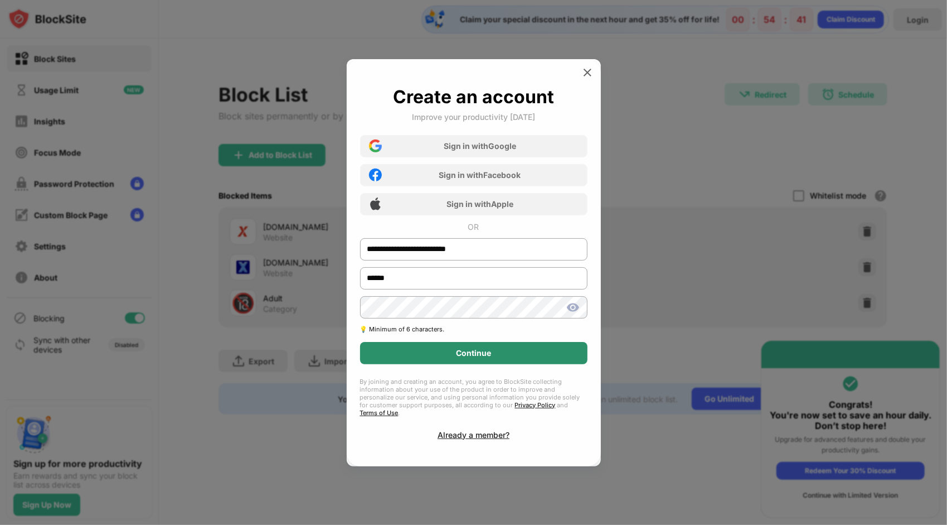
click at [548, 359] on div "Continue" at bounding box center [473, 353] width 227 height 22
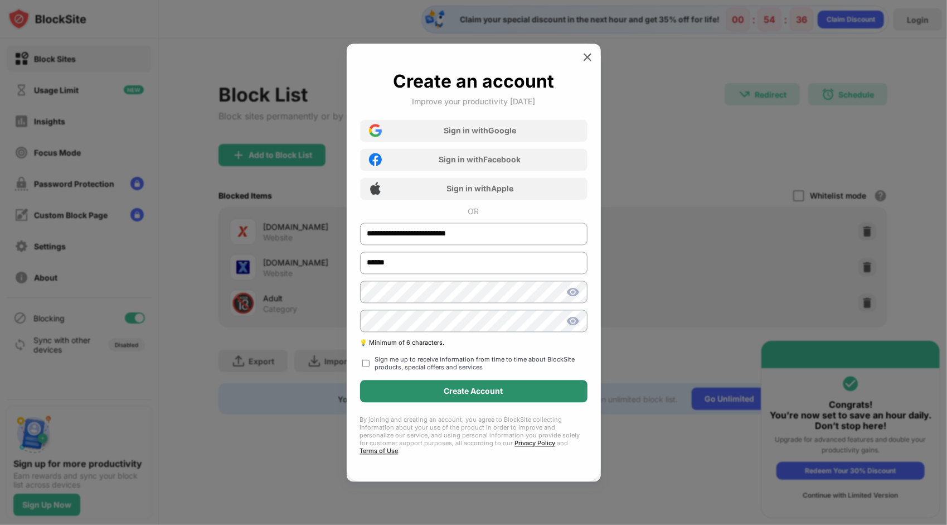
click at [553, 398] on div "Create Account" at bounding box center [473, 391] width 227 height 22
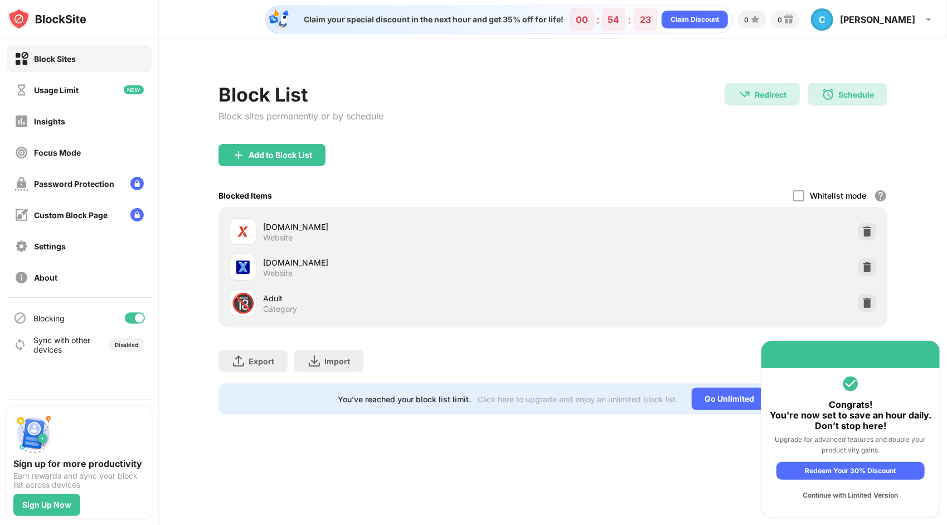
drag, startPoint x: 498, startPoint y: 416, endPoint x: 878, endPoint y: 492, distance: 387.3
click at [878, 492] on div "Continue with Limited Version" at bounding box center [851, 495] width 148 height 18
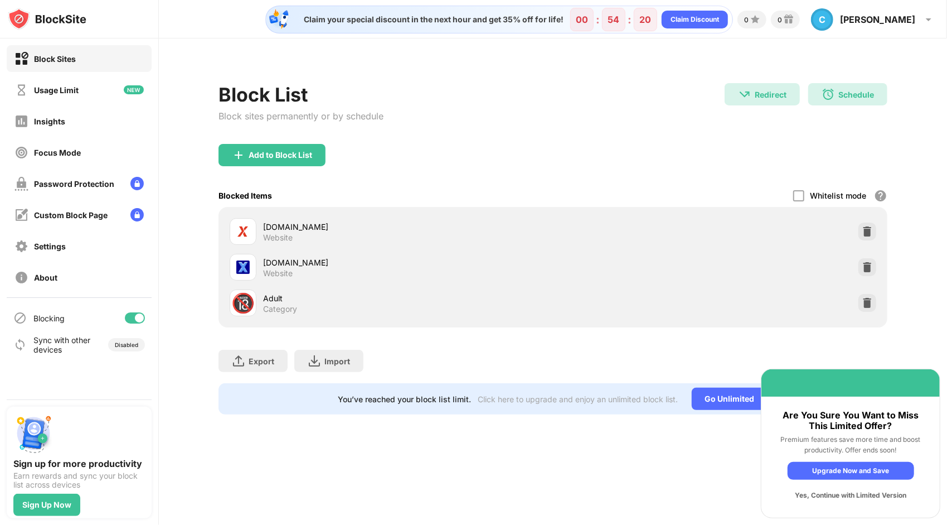
click at [880, 497] on div "Yes, Continue with Limited Version" at bounding box center [851, 495] width 127 height 18
